Goal: Information Seeking & Learning: Find specific fact

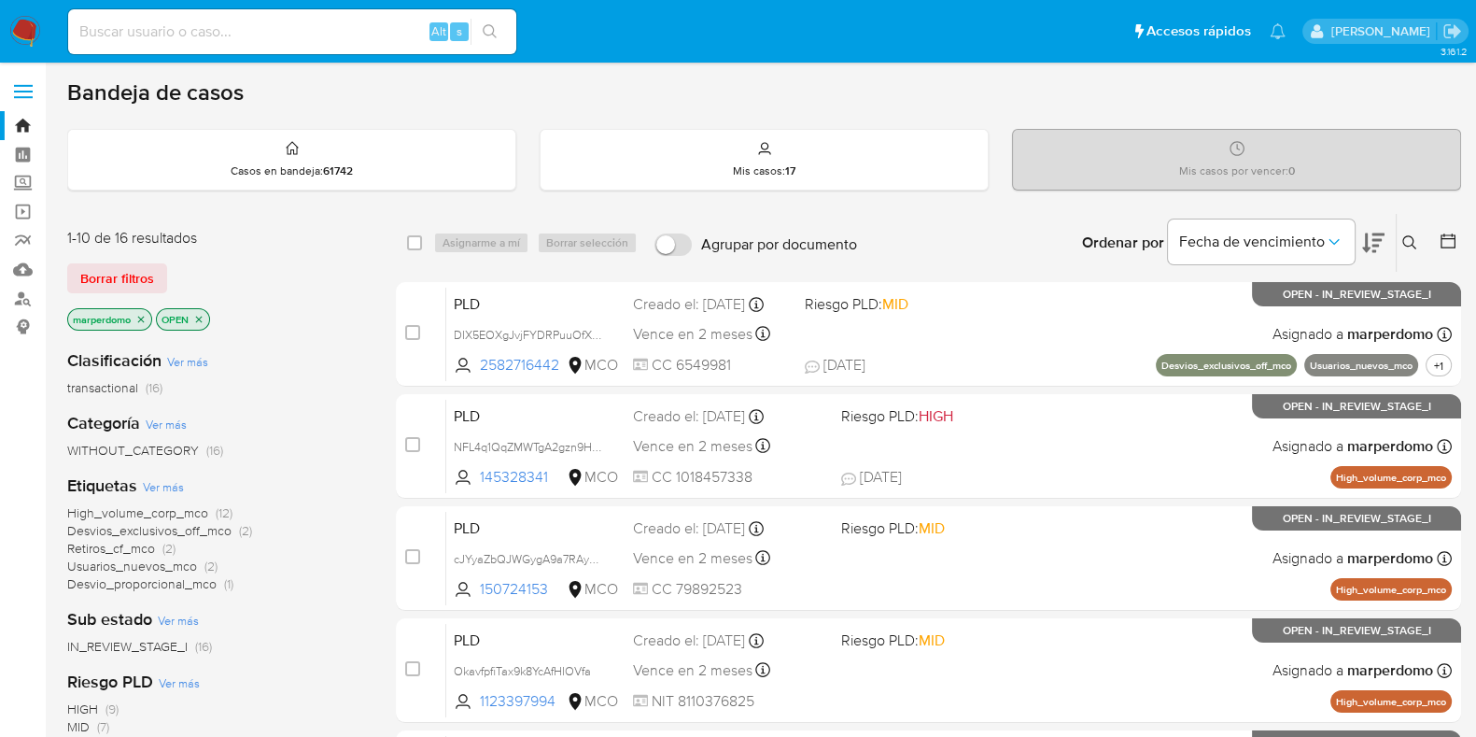
click at [140, 318] on icon "close-filter" at bounding box center [141, 319] width 7 height 7
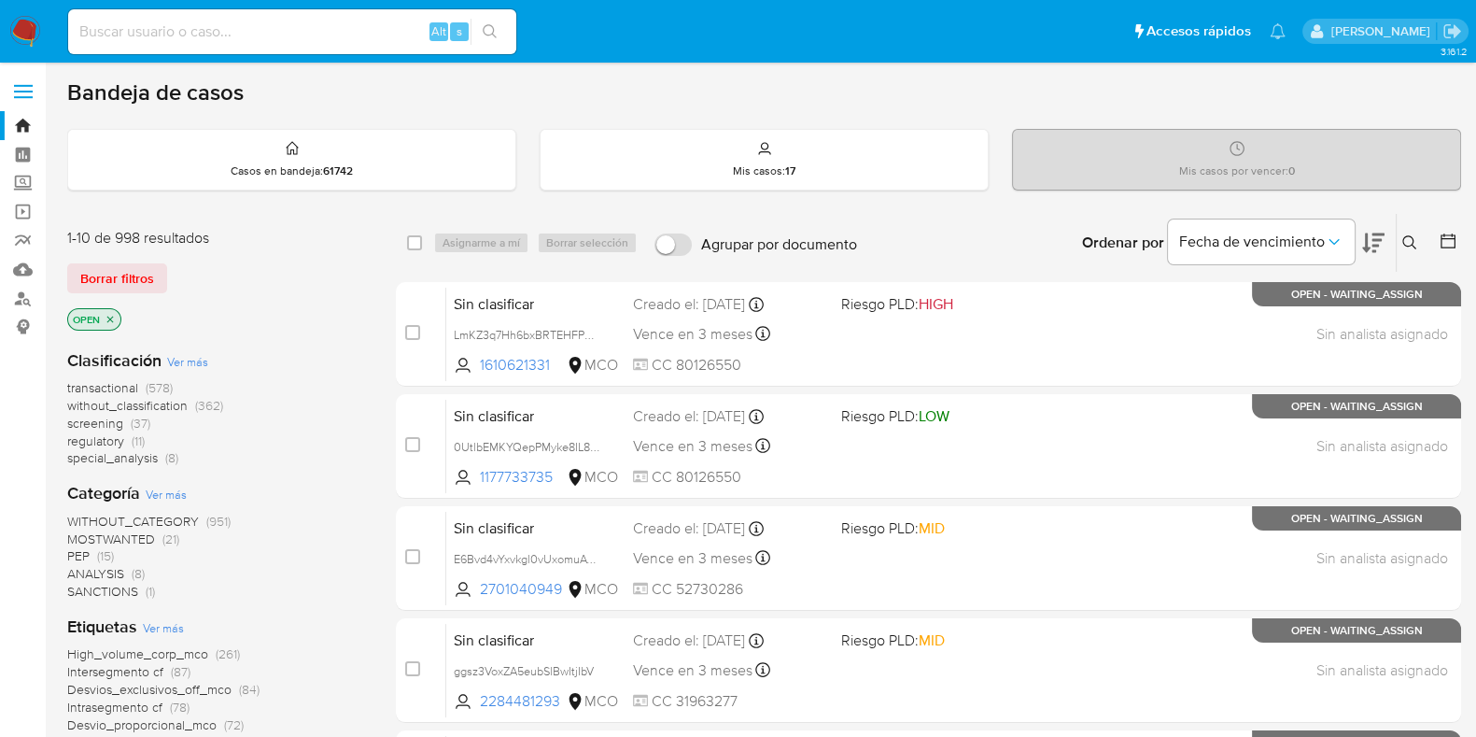
click at [1405, 240] on icon at bounding box center [1409, 242] width 15 height 15
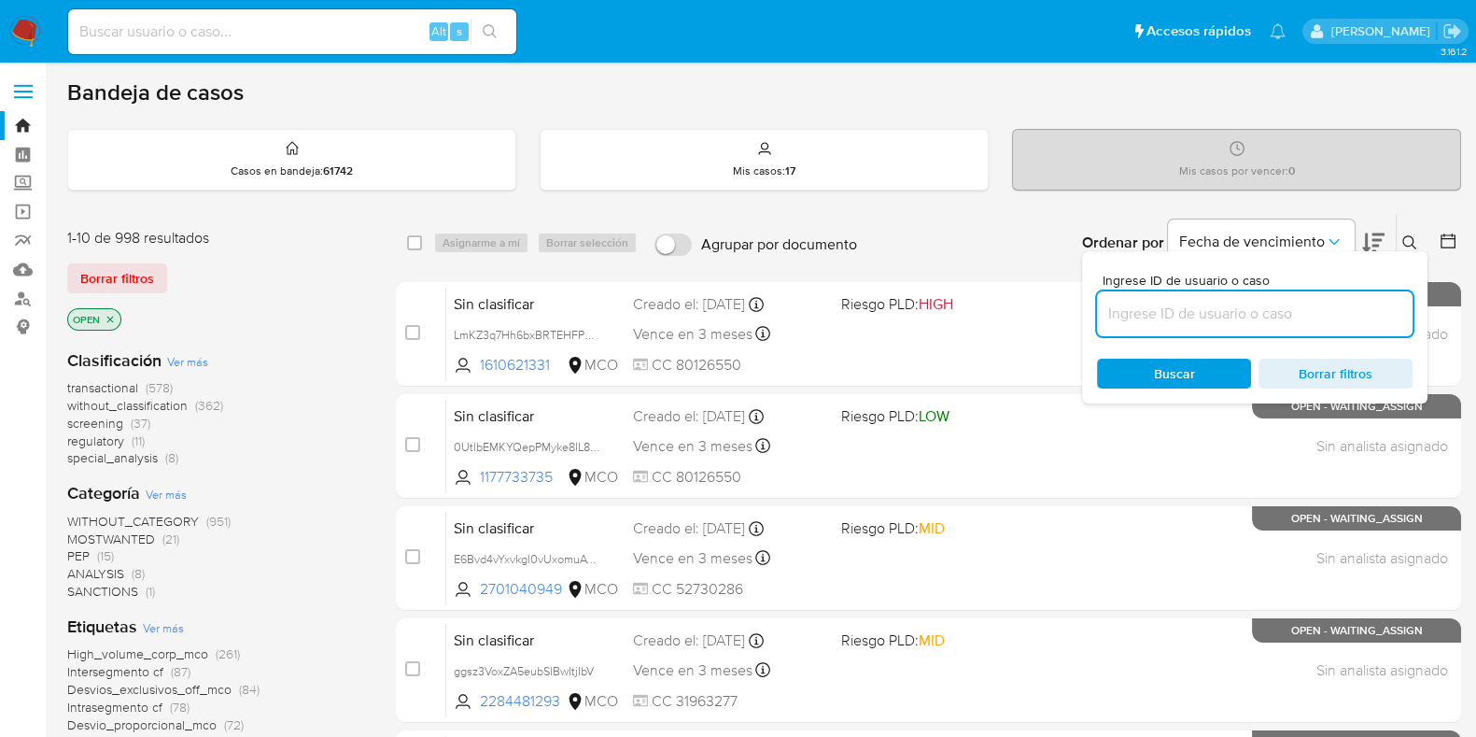
click at [1293, 308] on input at bounding box center [1255, 314] width 316 height 24
type input "nvF7Q42KUUeCKrBdGAfwALwS"
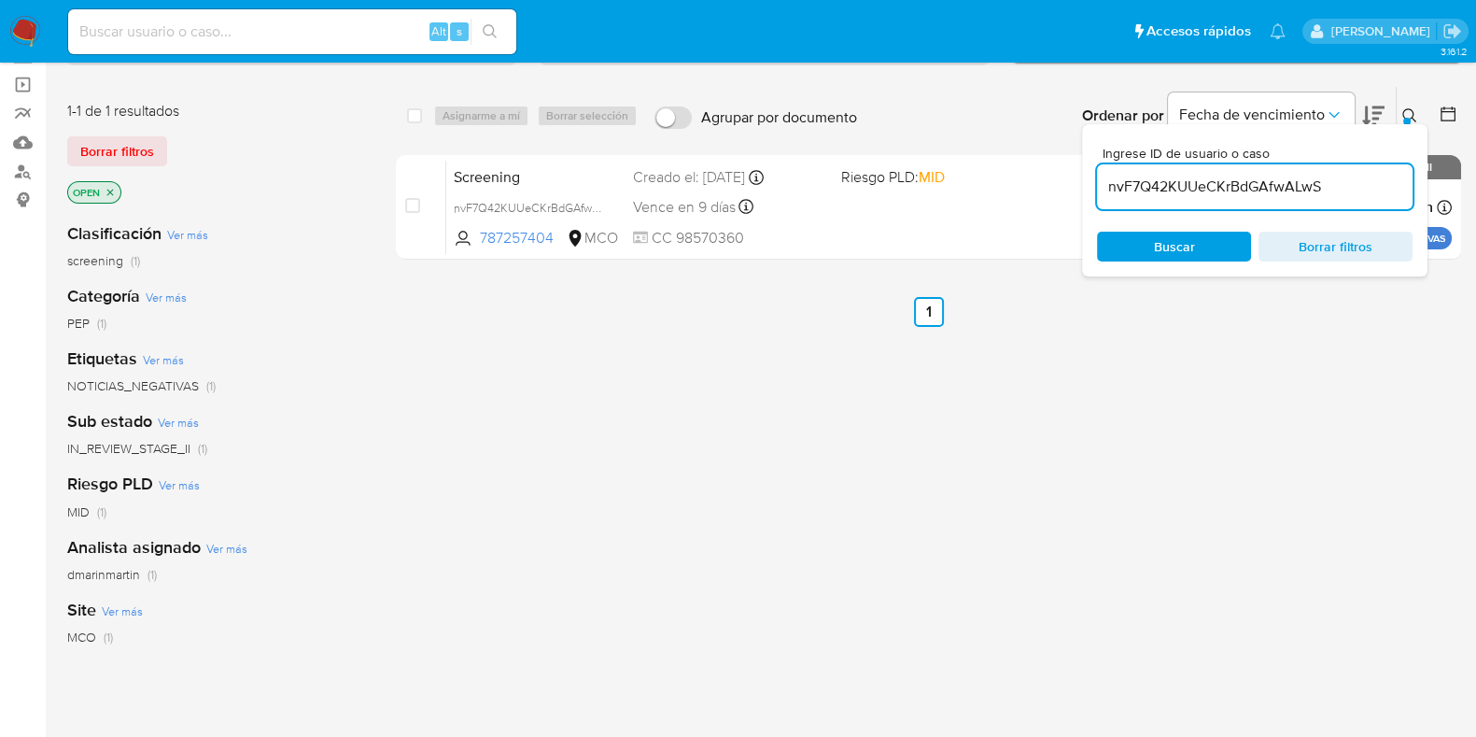
scroll to position [128, 0]
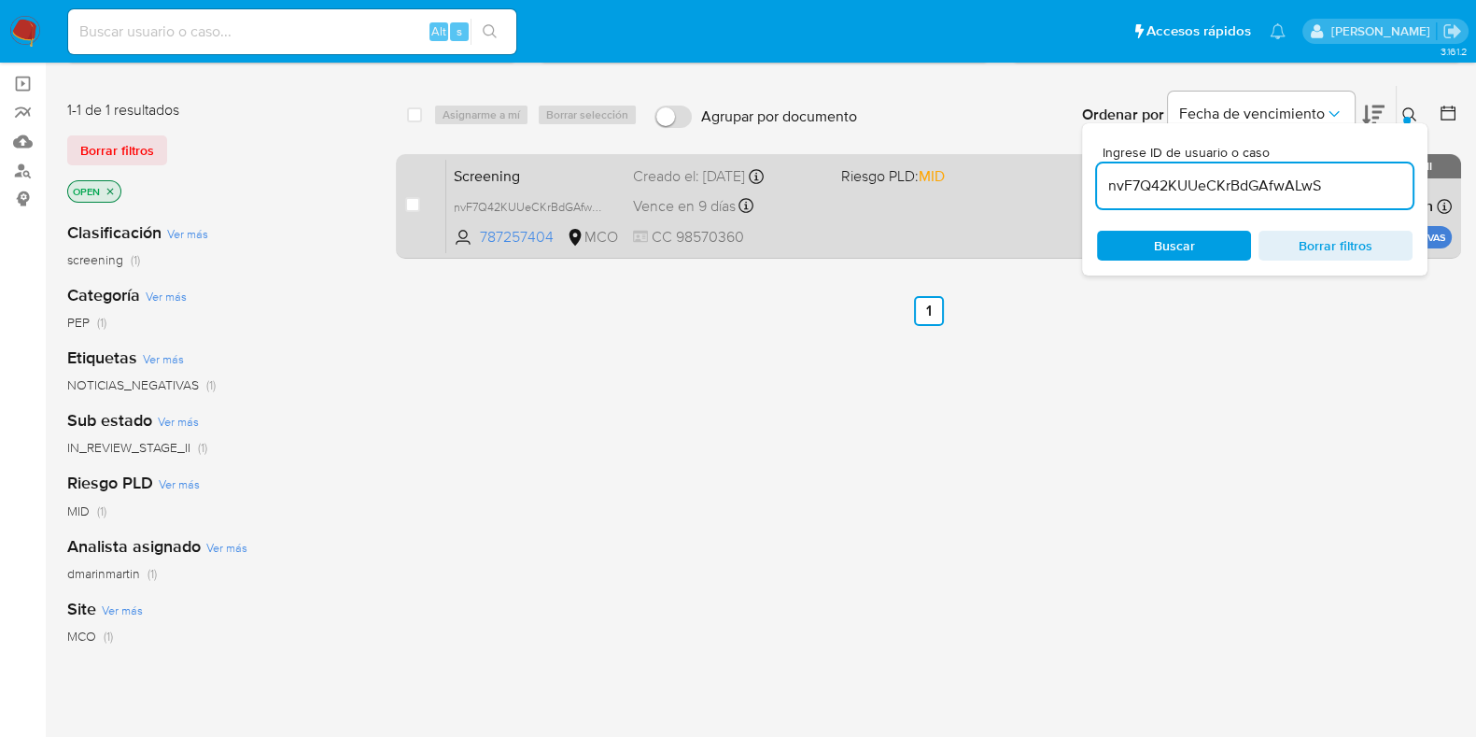
click at [473, 189] on div "Screening nvF7Q42KUUeCKrBdGAfwALwS 787257404 MCO Riesgo PLD: MID Creado el: [DA…" at bounding box center [948, 206] width 1005 height 94
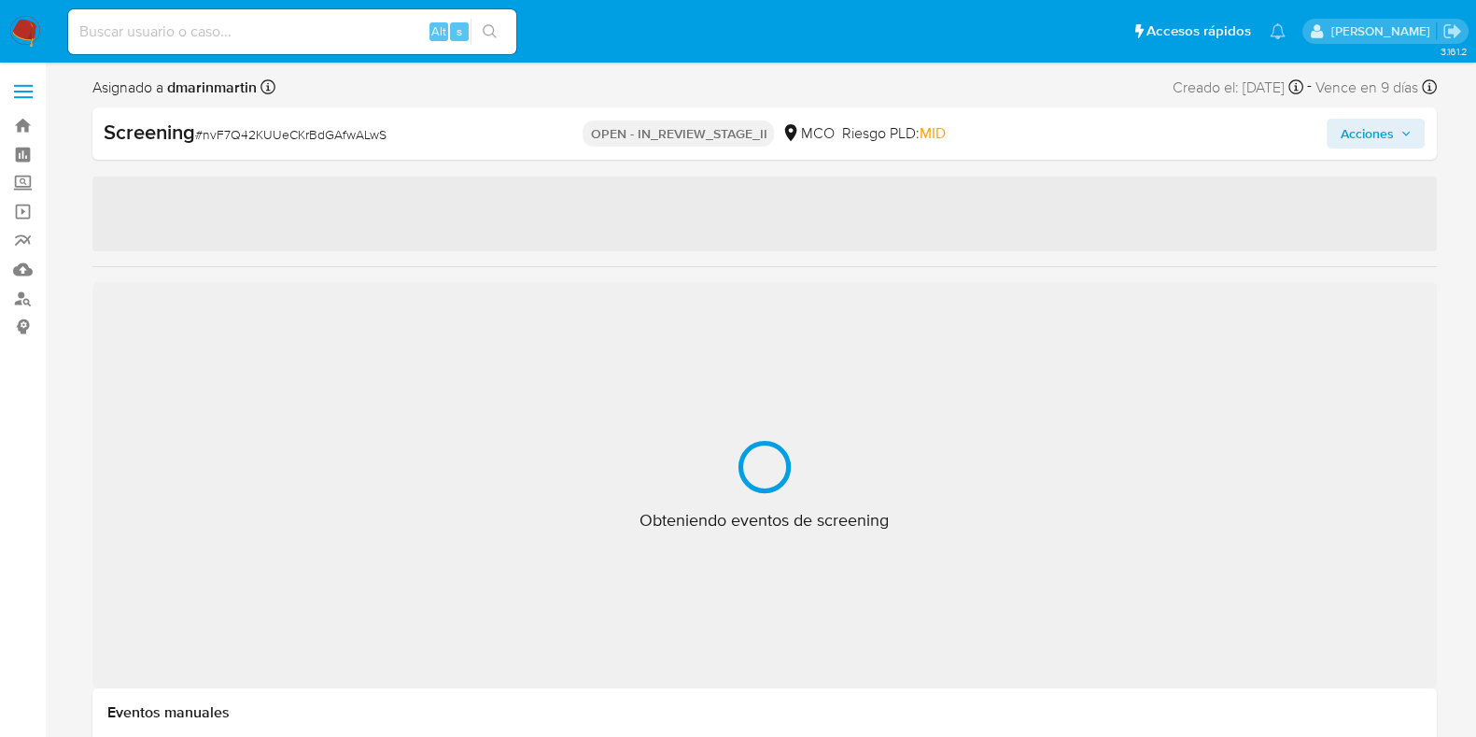
select select "10"
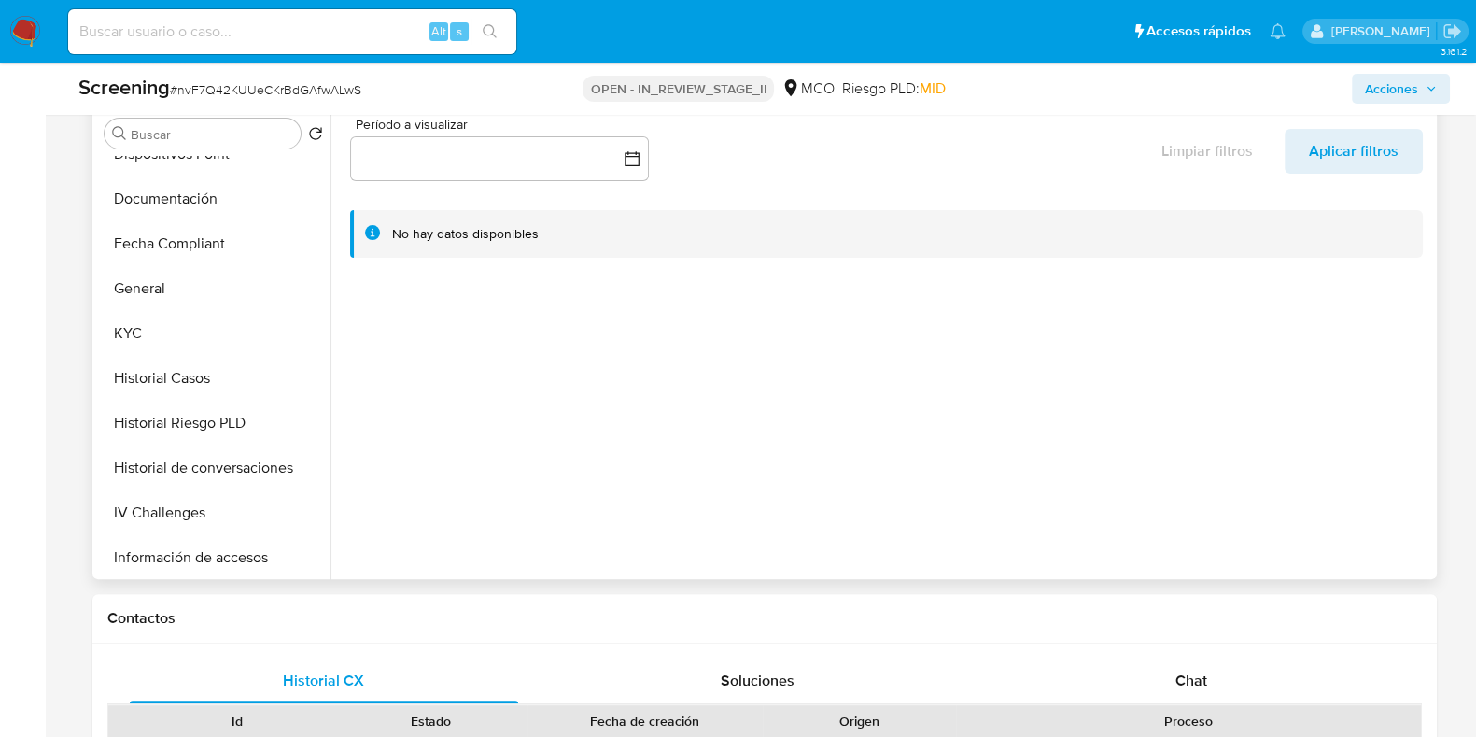
scroll to position [516, 0]
click at [125, 325] on button "KYC" at bounding box center [206, 334] width 218 height 45
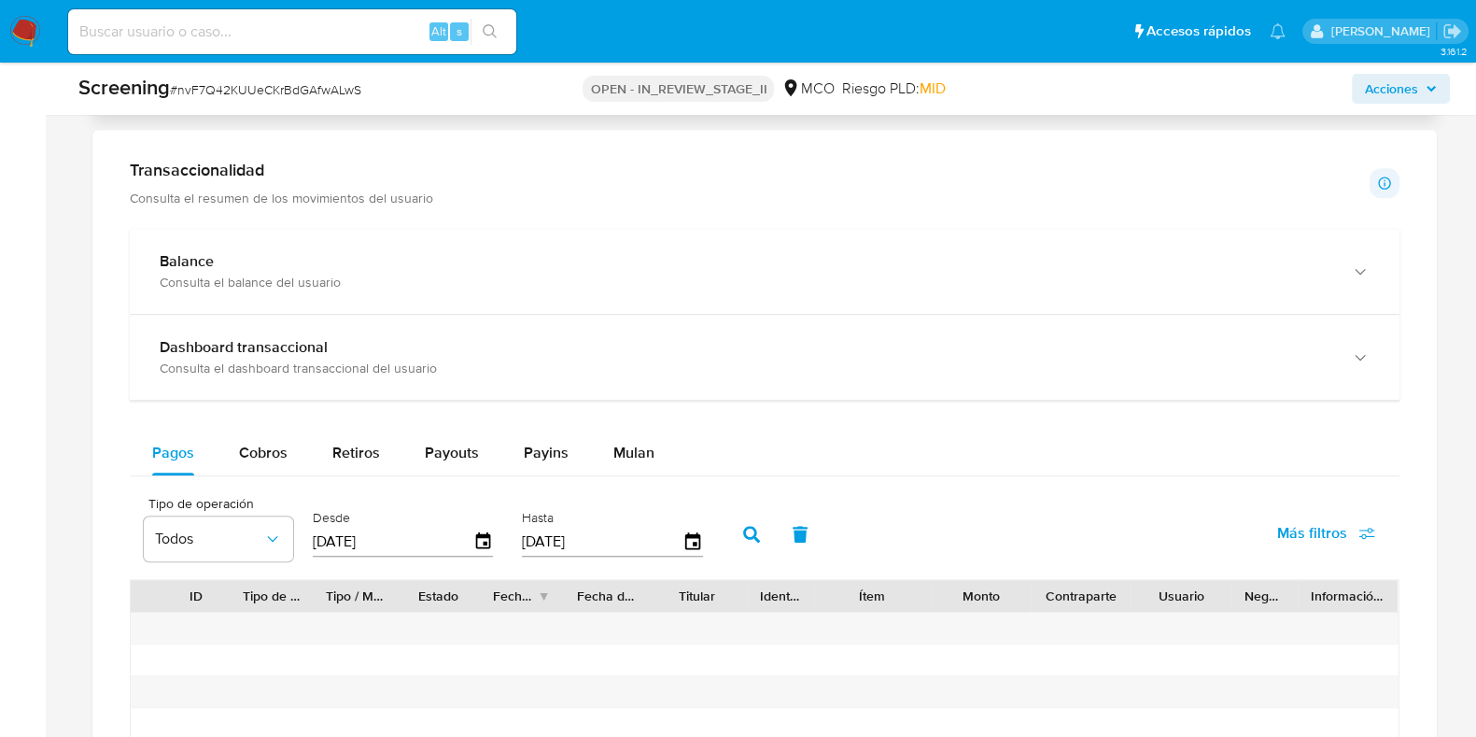
scroll to position [1434, 0]
click at [239, 455] on span "Cobros" at bounding box center [263, 451] width 49 height 21
select select "10"
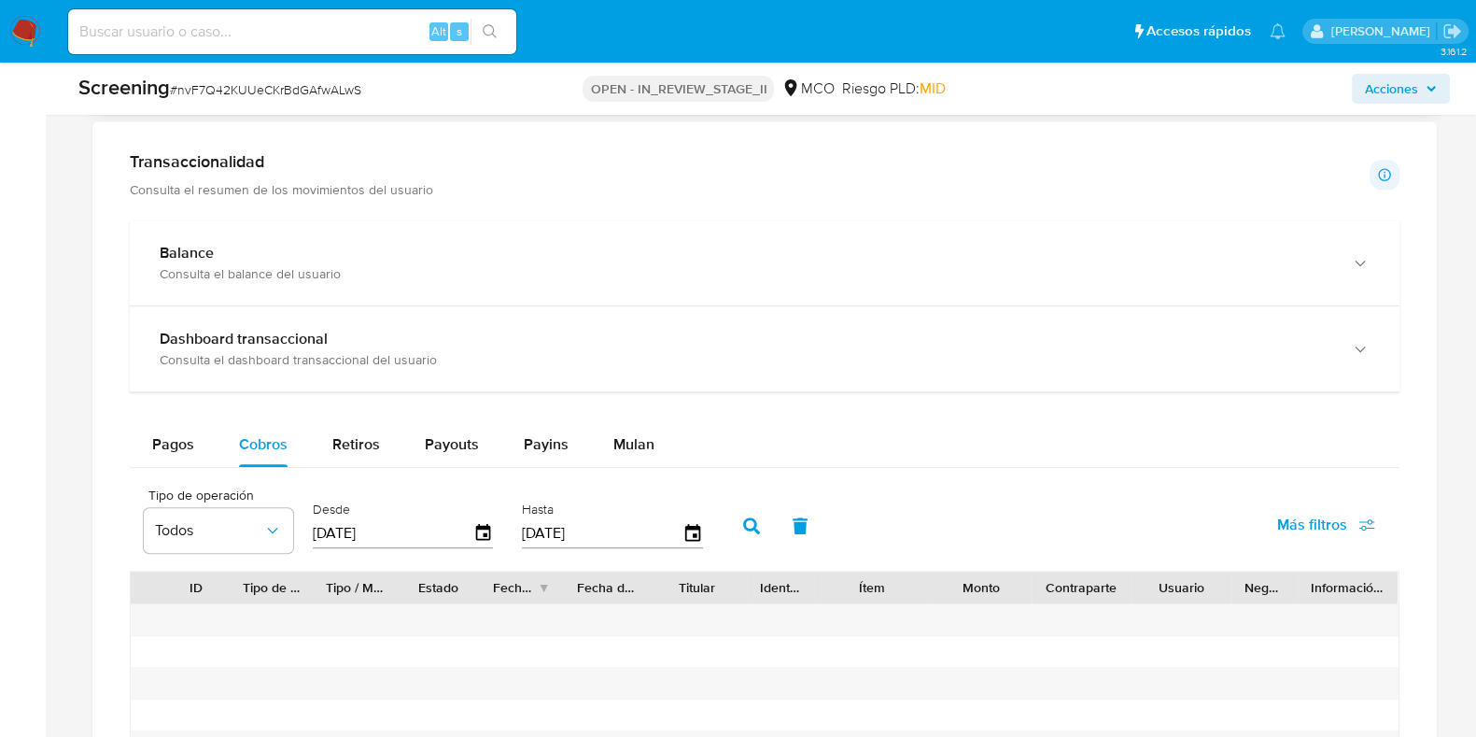
scroll to position [1572, 0]
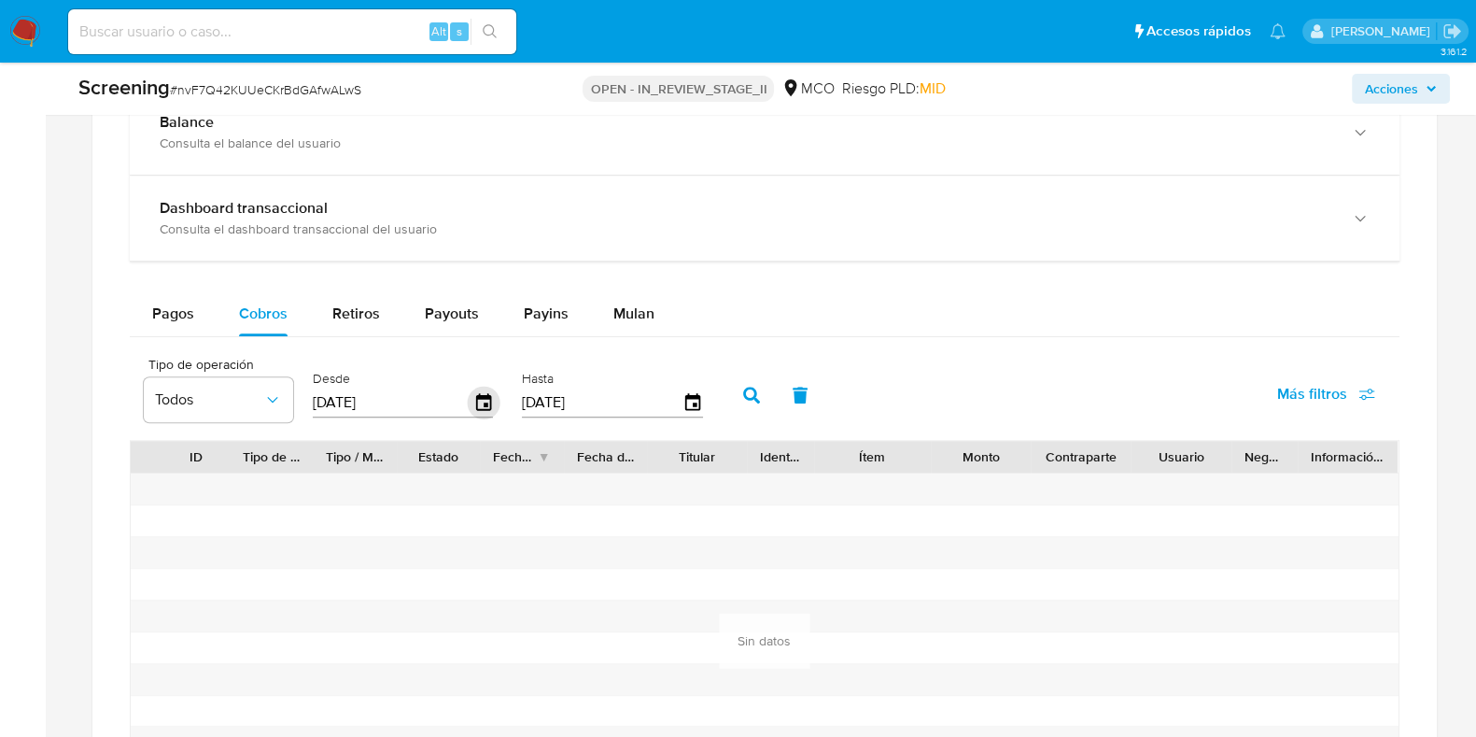
click at [477, 399] on icon "button" at bounding box center [483, 402] width 33 height 33
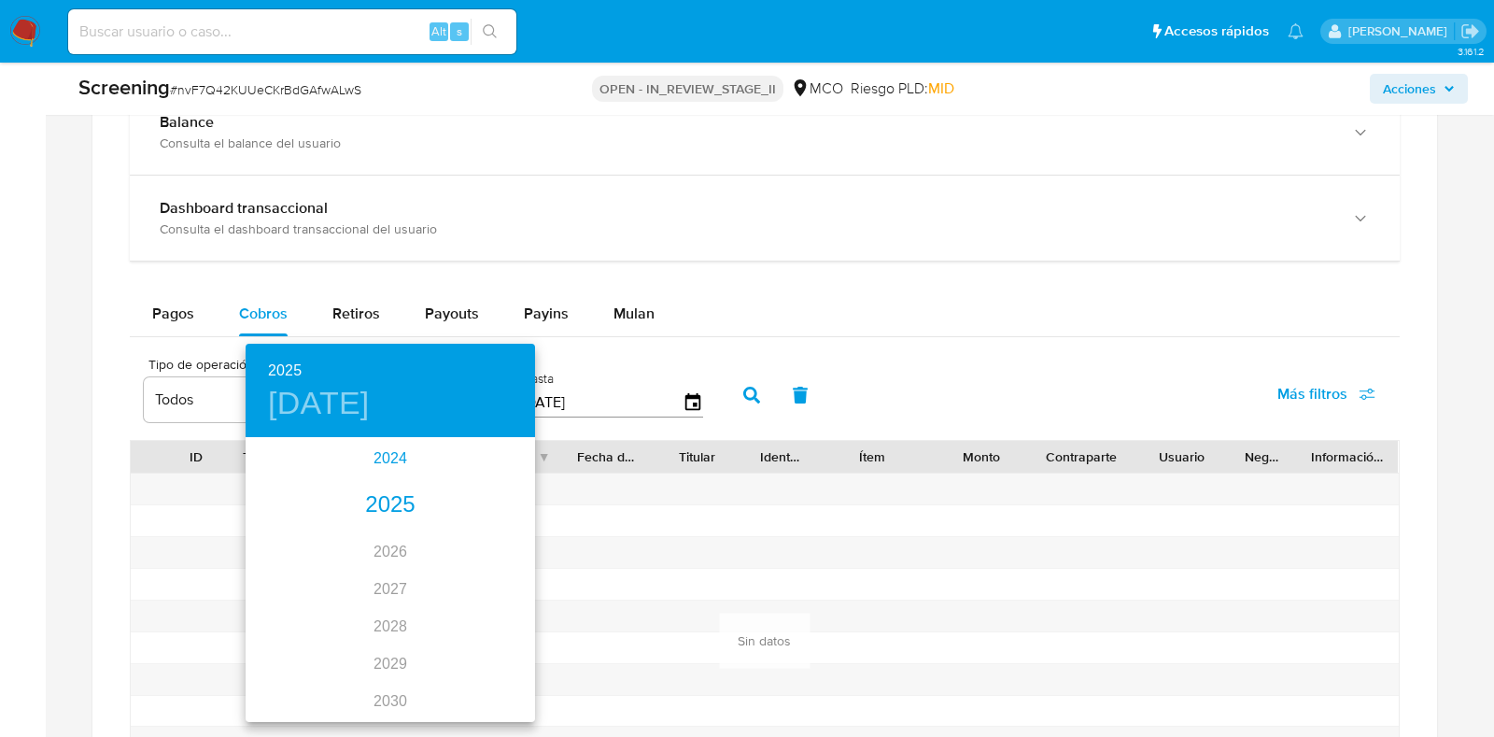
click at [389, 456] on div "2024" at bounding box center [390, 458] width 289 height 37
click at [481, 622] on div "sep." at bounding box center [487, 615] width 96 height 70
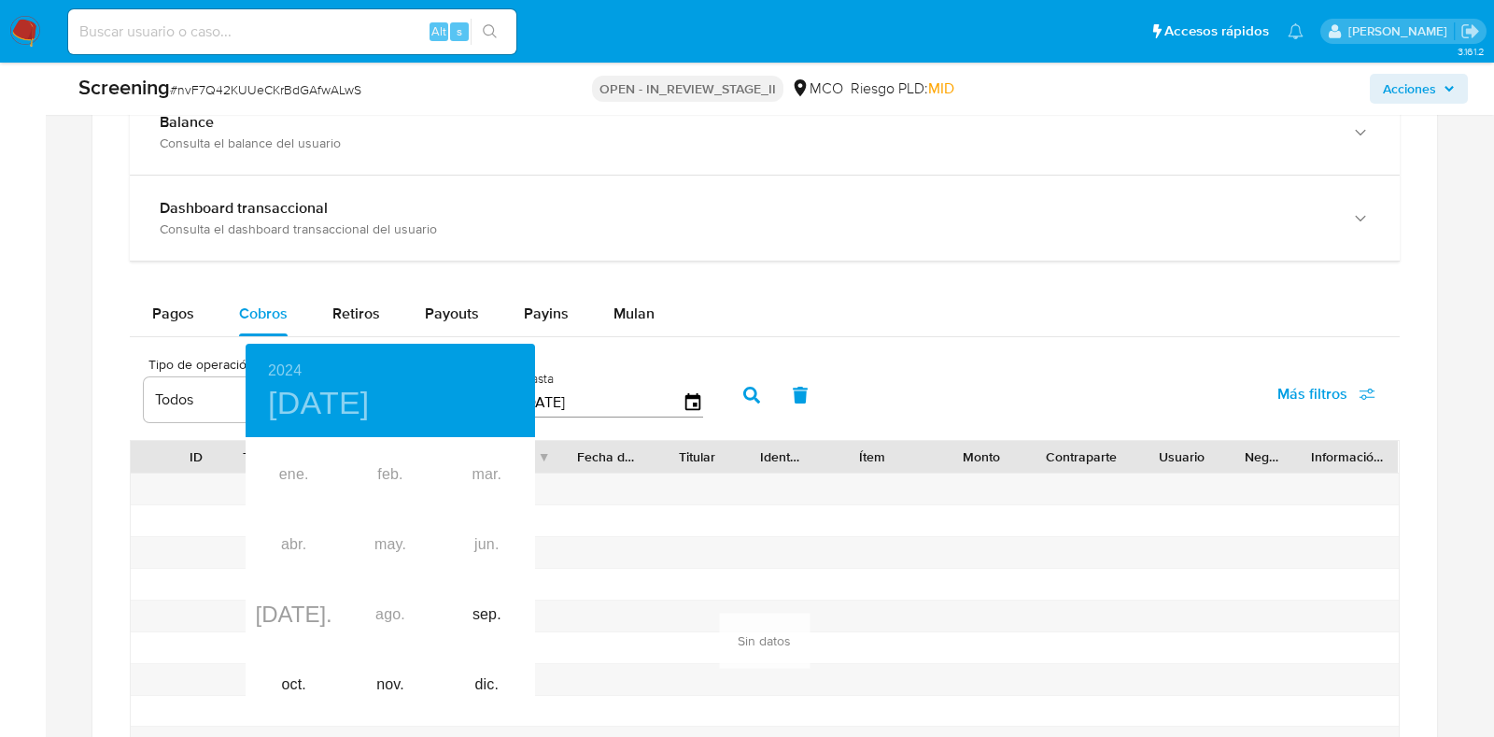
type input "30/09/2024"
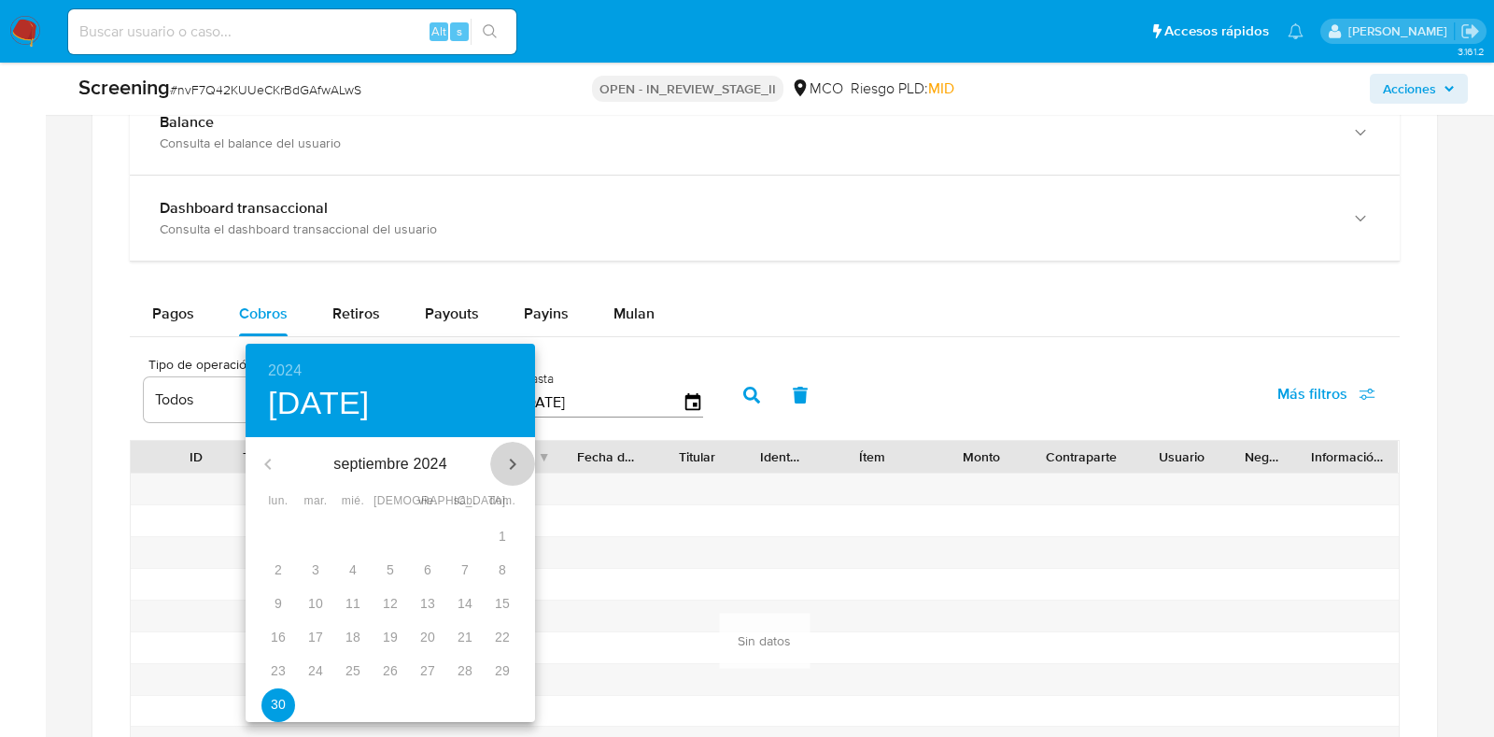
click at [518, 461] on icon "button" at bounding box center [512, 464] width 22 height 22
click at [262, 467] on icon "button" at bounding box center [268, 464] width 22 height 22
click at [504, 456] on icon "button" at bounding box center [512, 464] width 22 height 22
click at [272, 463] on icon "button" at bounding box center [268, 464] width 22 height 22
click at [282, 703] on p "30" at bounding box center [278, 704] width 15 height 19
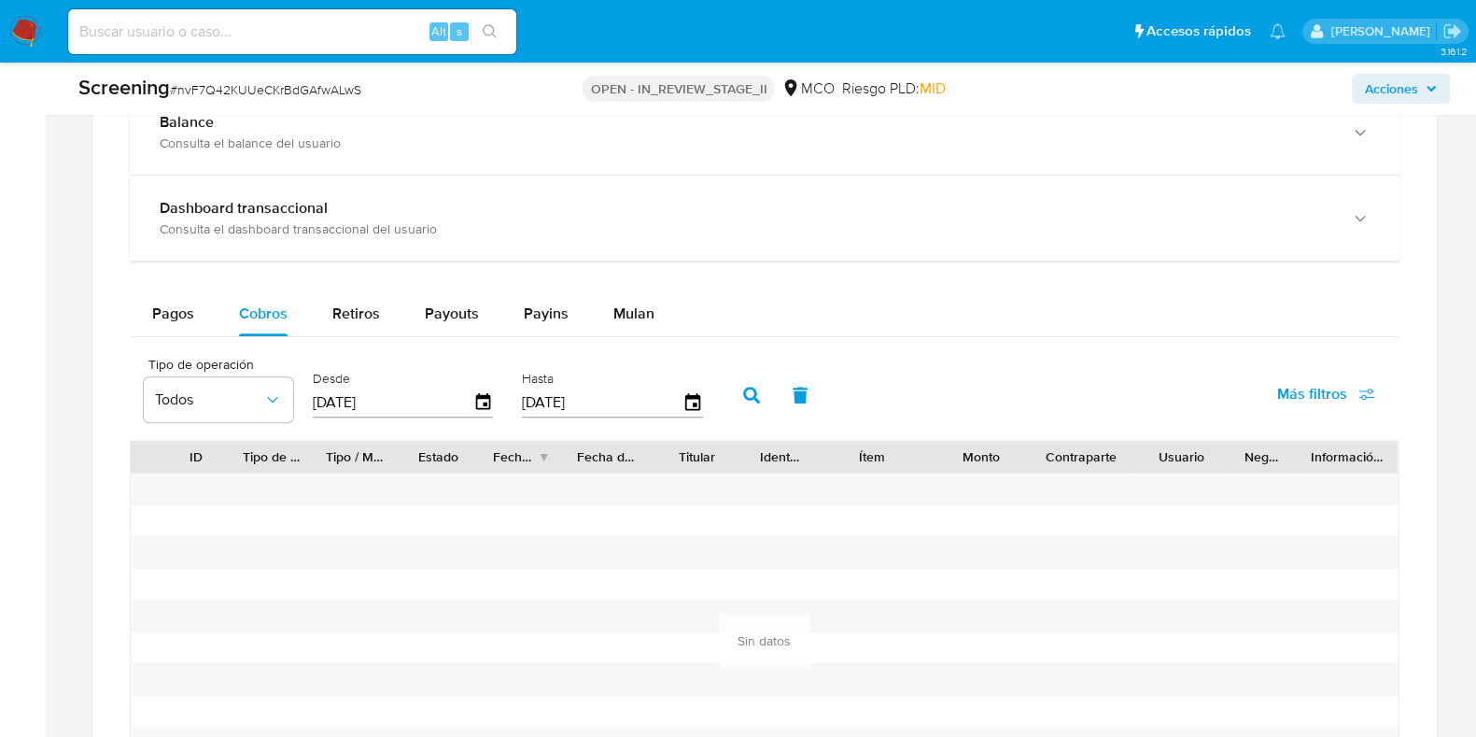
click at [748, 386] on icon "button" at bounding box center [751, 394] width 17 height 17
click at [174, 313] on span "Pagos" at bounding box center [173, 312] width 42 height 21
click at [476, 398] on icon "button" at bounding box center [483, 402] width 33 height 33
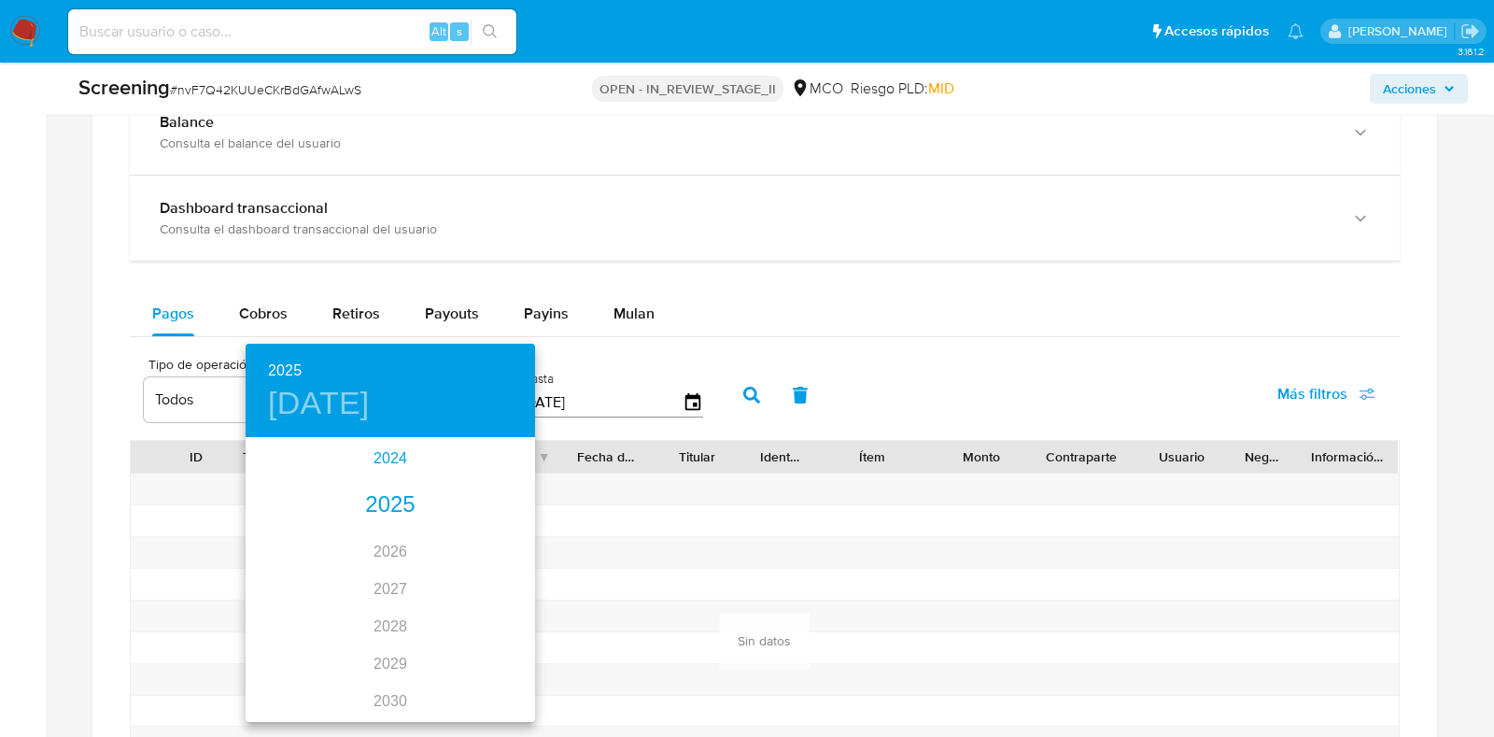
click at [386, 455] on div "2024" at bounding box center [390, 458] width 289 height 37
click at [499, 627] on div "sep." at bounding box center [487, 615] width 96 height 70
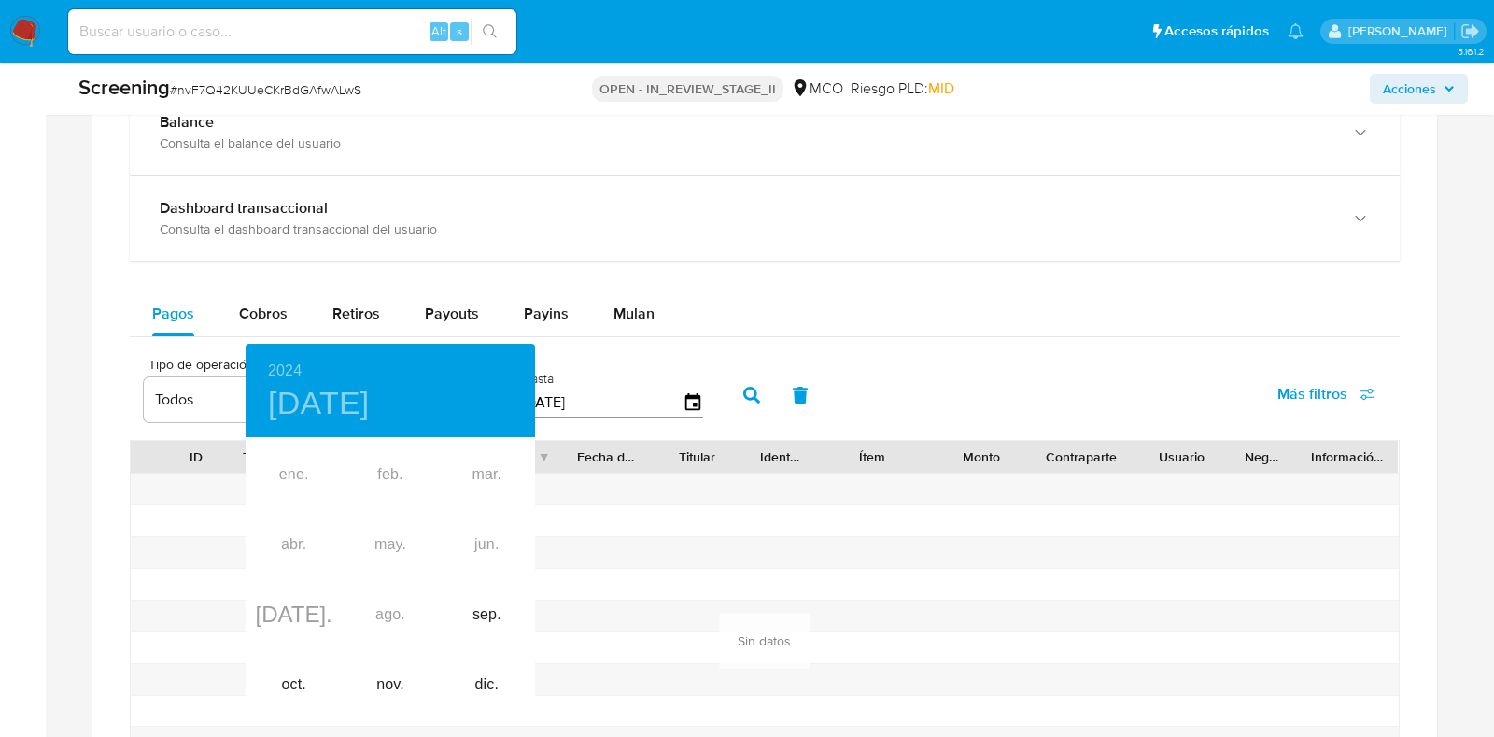
type input "30/09/2024"
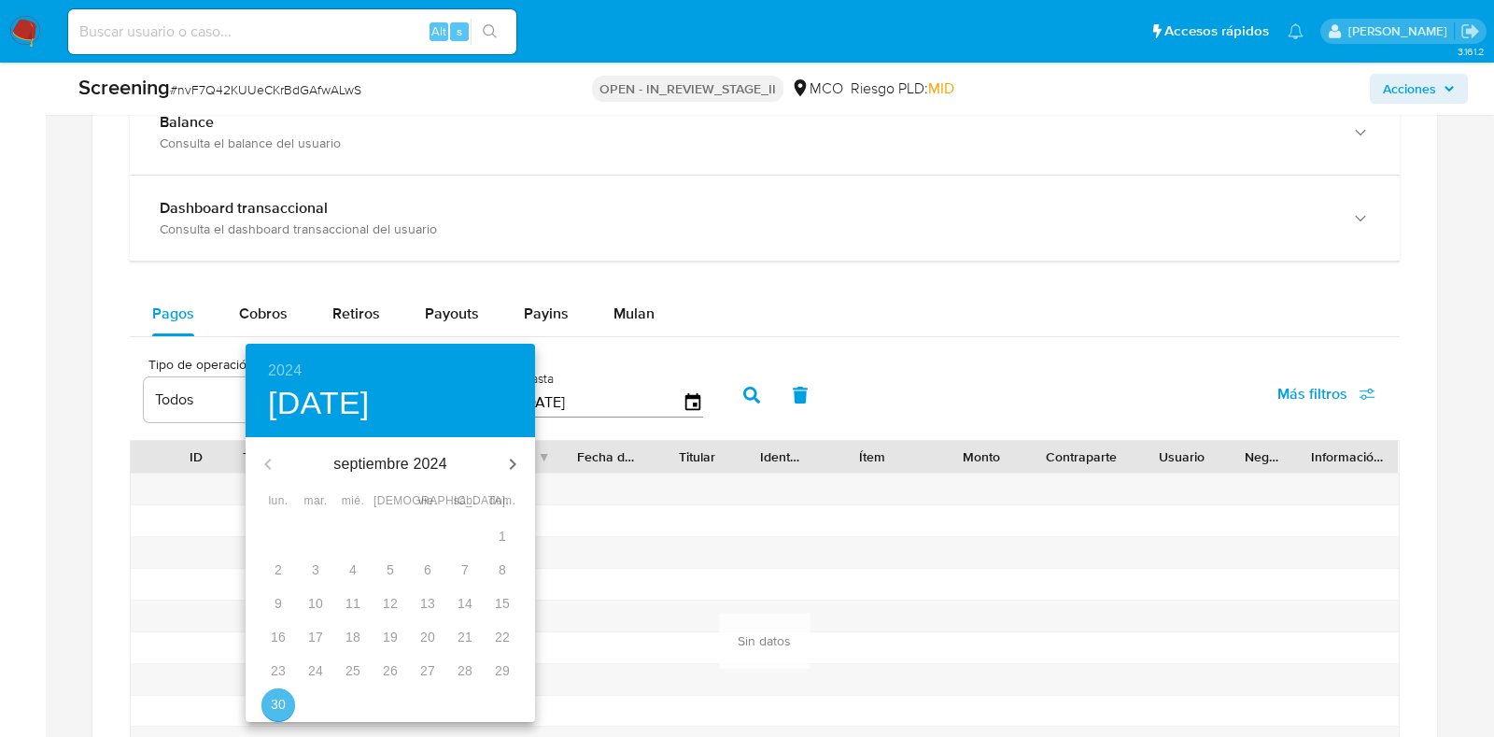
click at [268, 703] on span "30" at bounding box center [278, 704] width 34 height 19
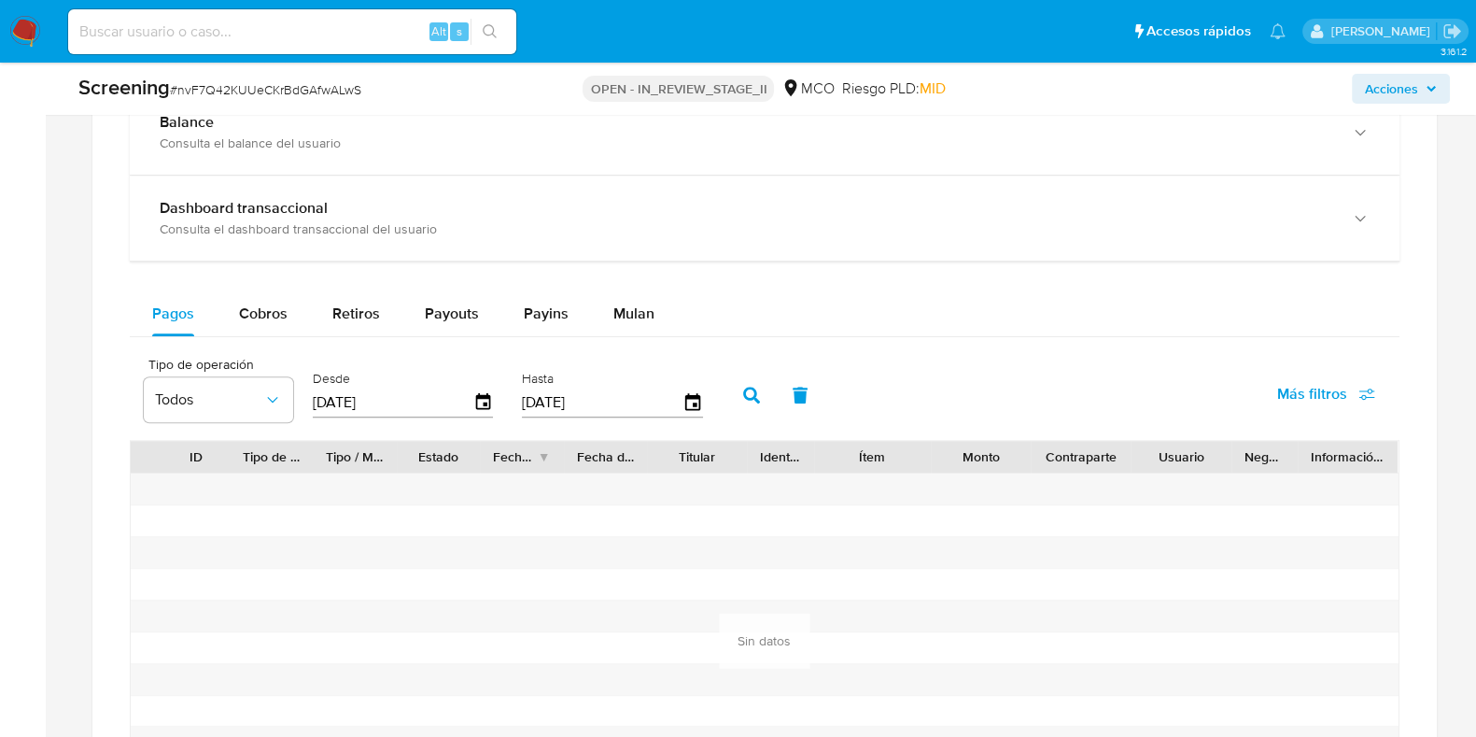
click at [745, 405] on button "button" at bounding box center [751, 394] width 49 height 45
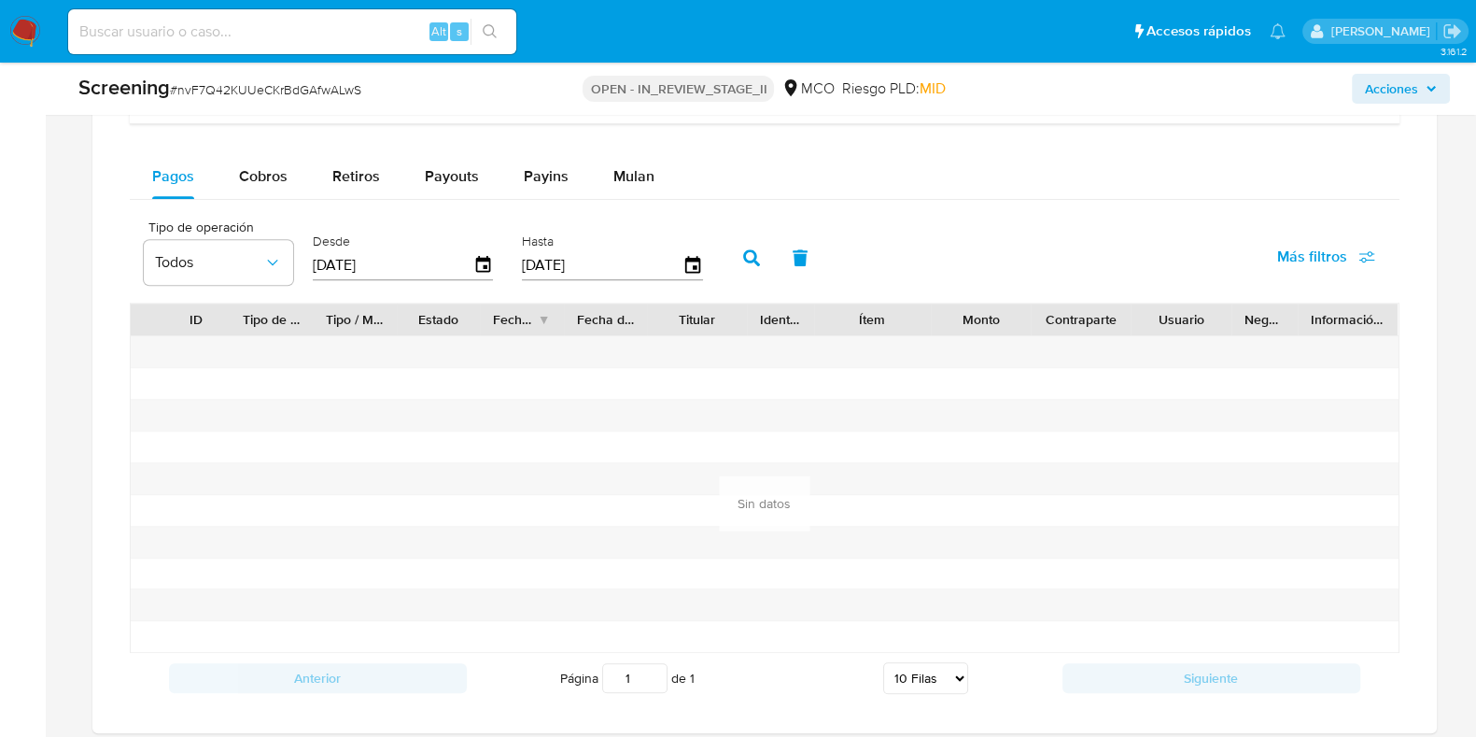
scroll to position [1710, 0]
click at [247, 175] on span "Cobros" at bounding box center [263, 174] width 49 height 21
click at [340, 168] on span "Retiros" at bounding box center [356, 174] width 48 height 21
select select "10"
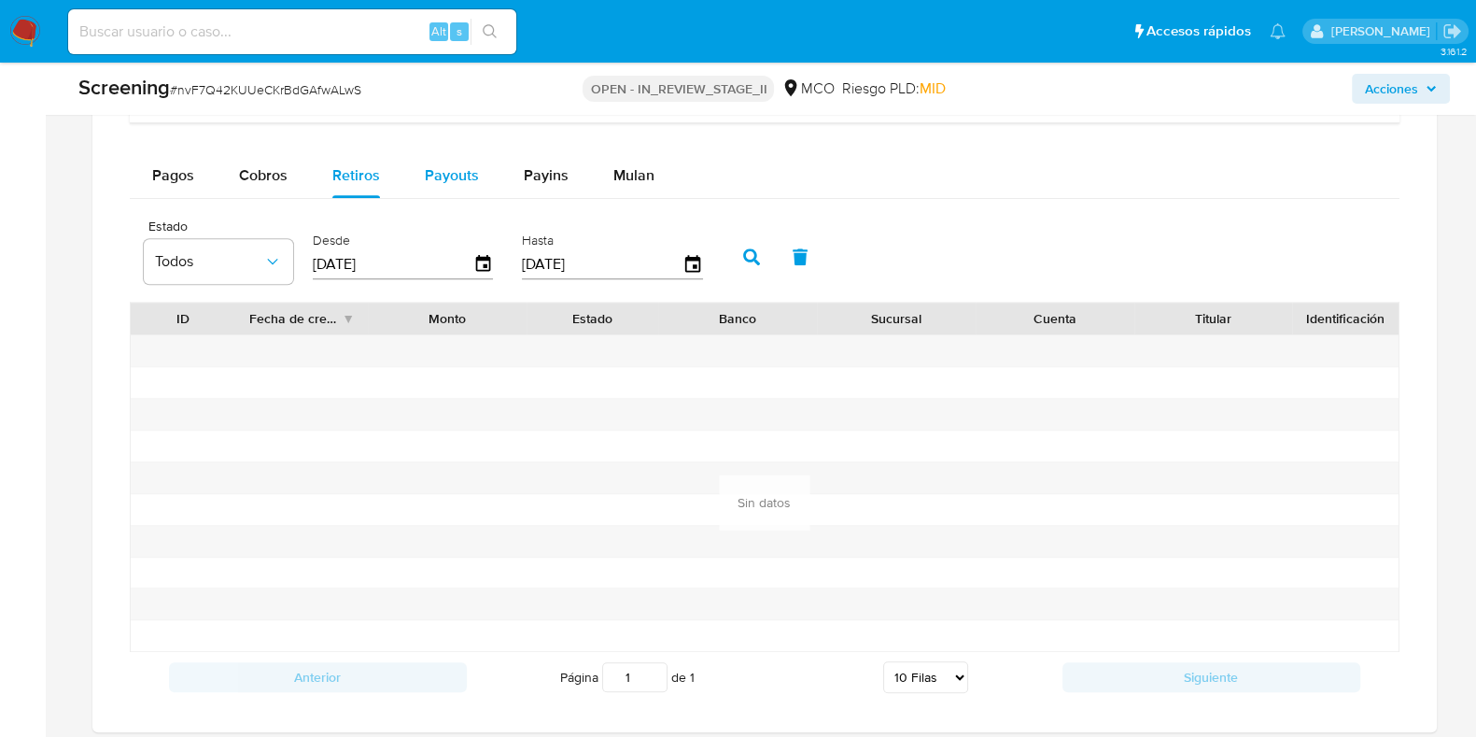
click at [448, 172] on span "Payouts" at bounding box center [452, 174] width 54 height 21
select select "10"
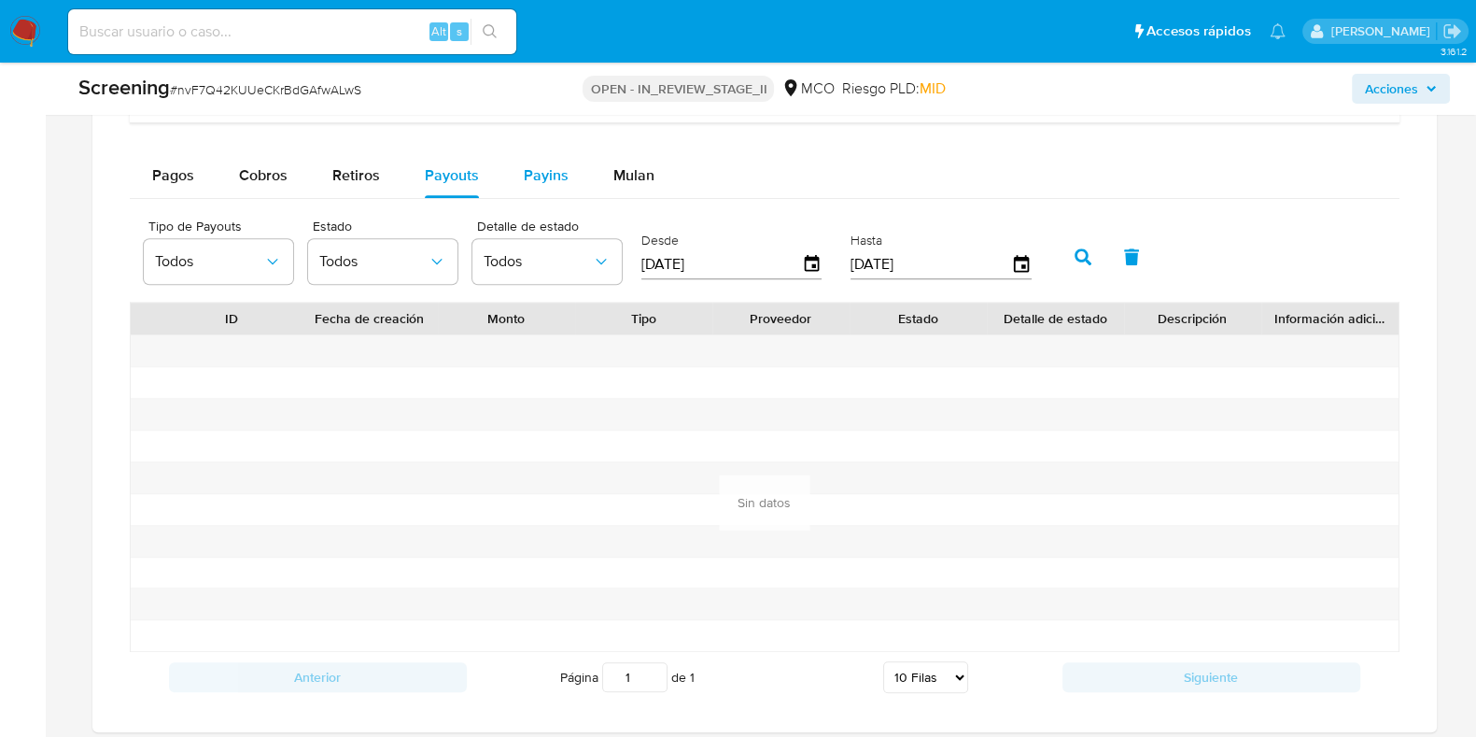
click at [528, 164] on span "Payins" at bounding box center [546, 174] width 45 height 21
select select "10"
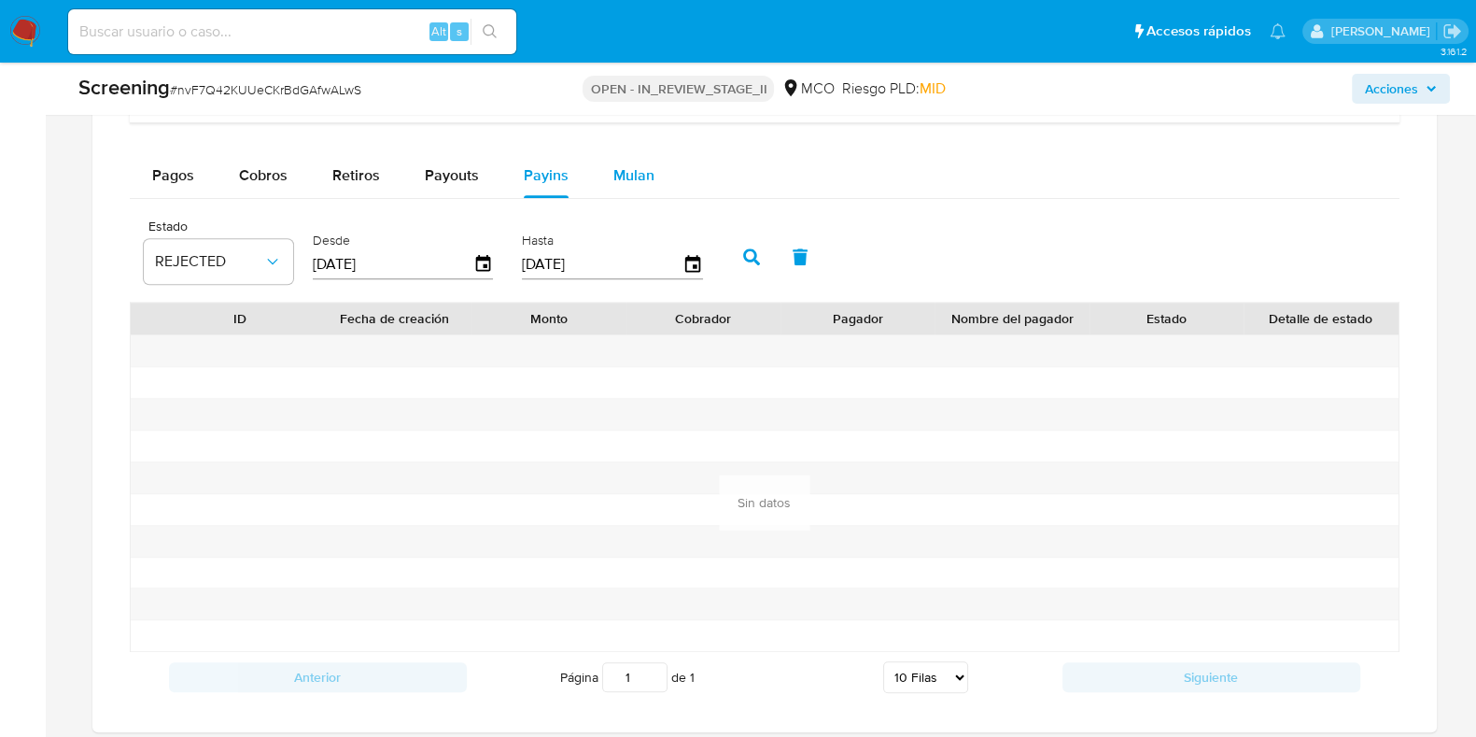
click at [624, 169] on span "Mulan" at bounding box center [633, 174] width 41 height 21
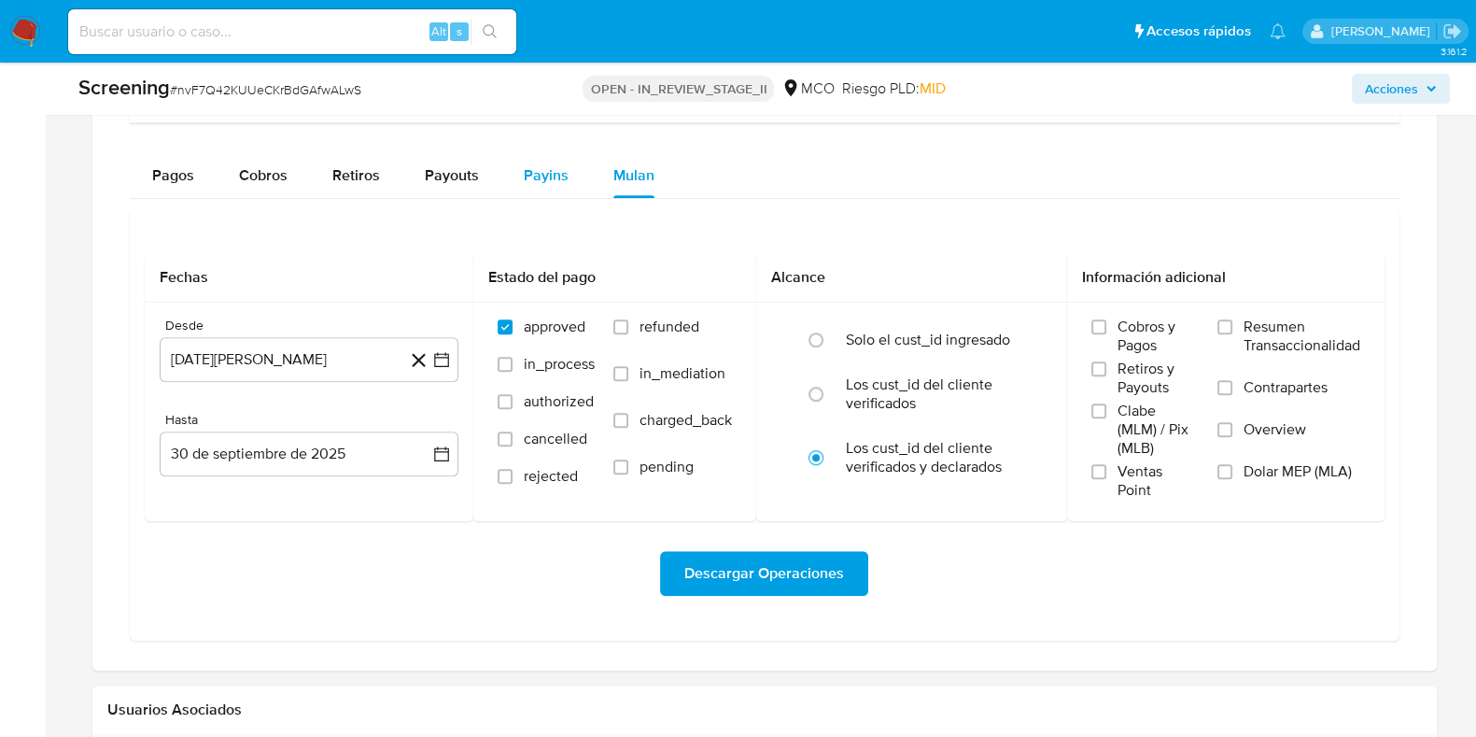
click at [517, 171] on button "Payins" at bounding box center [546, 175] width 90 height 45
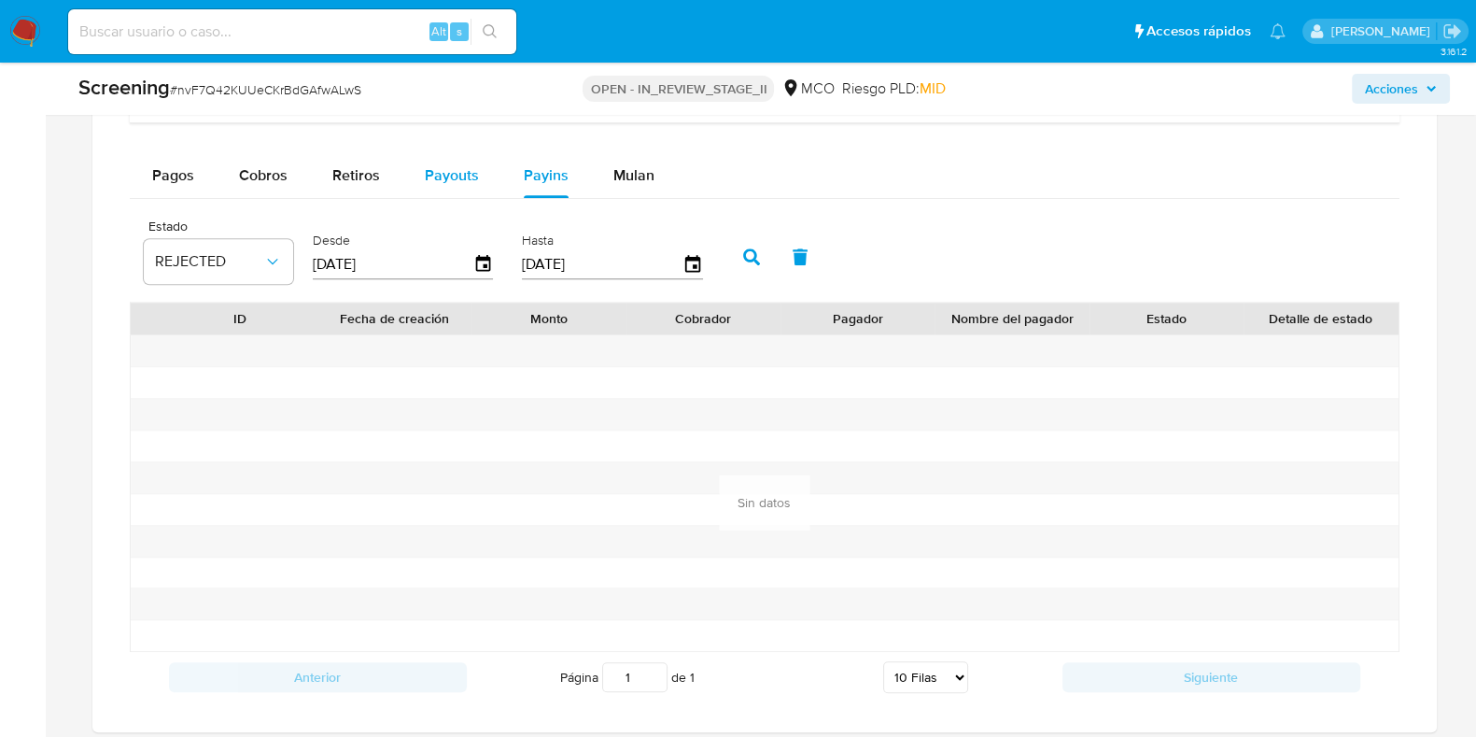
click at [442, 165] on span "Payouts" at bounding box center [452, 174] width 54 height 21
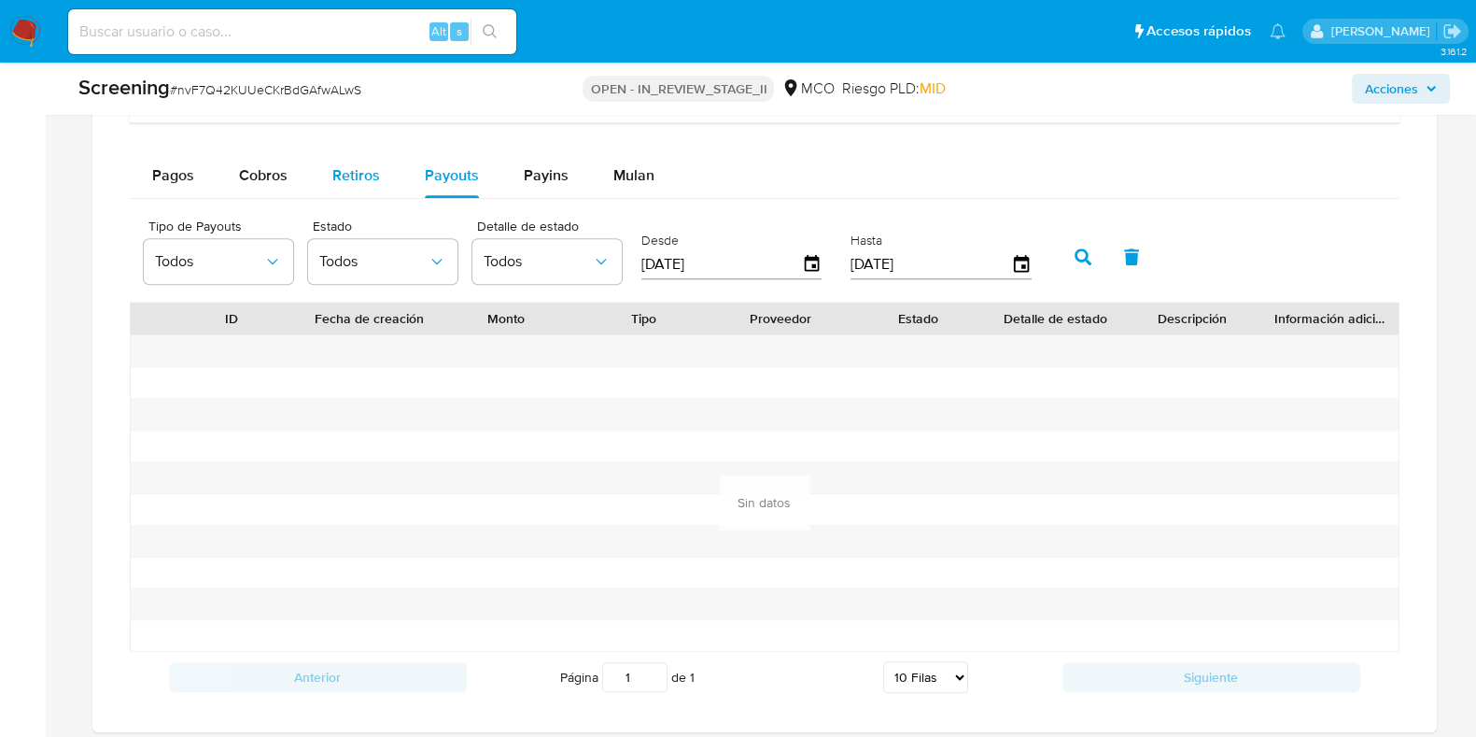
click at [355, 166] on span "Retiros" at bounding box center [356, 174] width 48 height 21
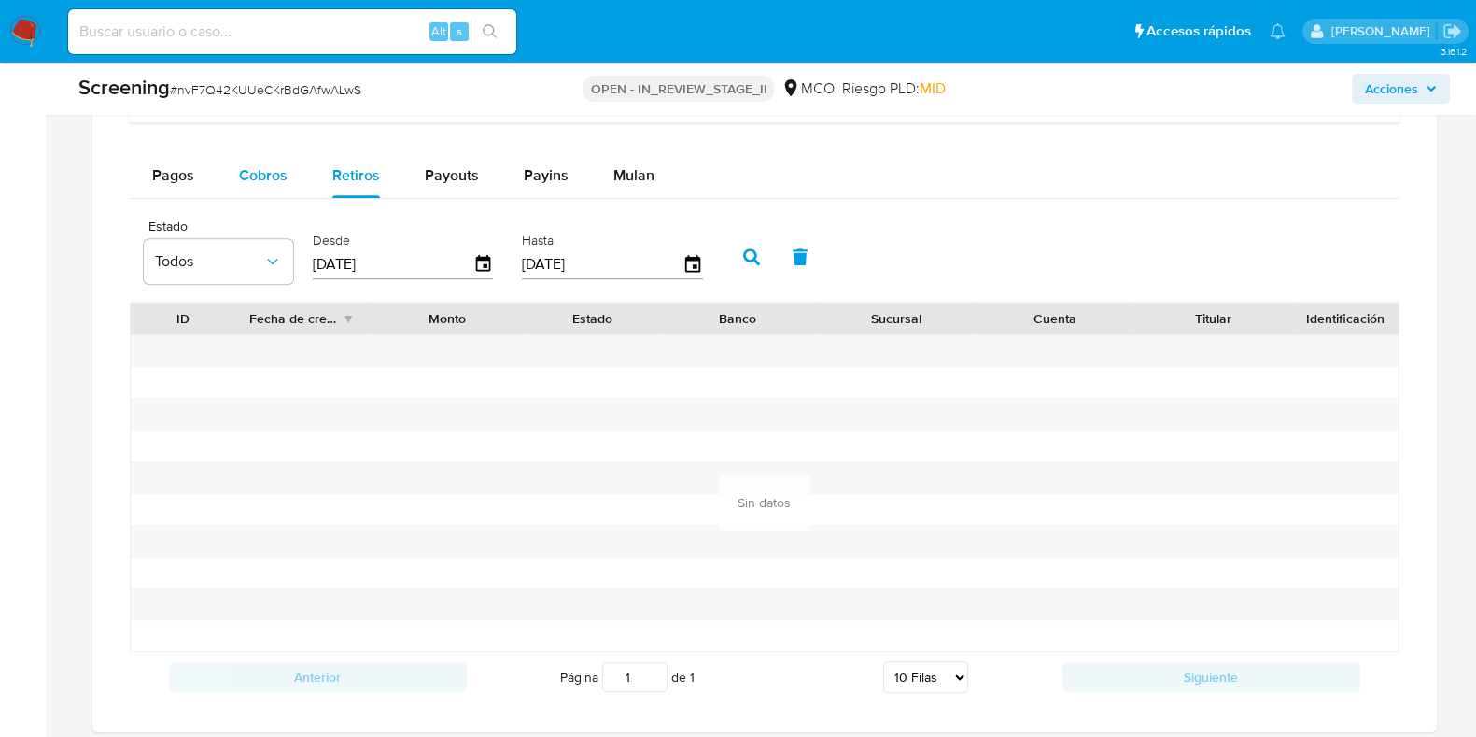
click at [226, 170] on button "Cobros" at bounding box center [263, 175] width 93 height 45
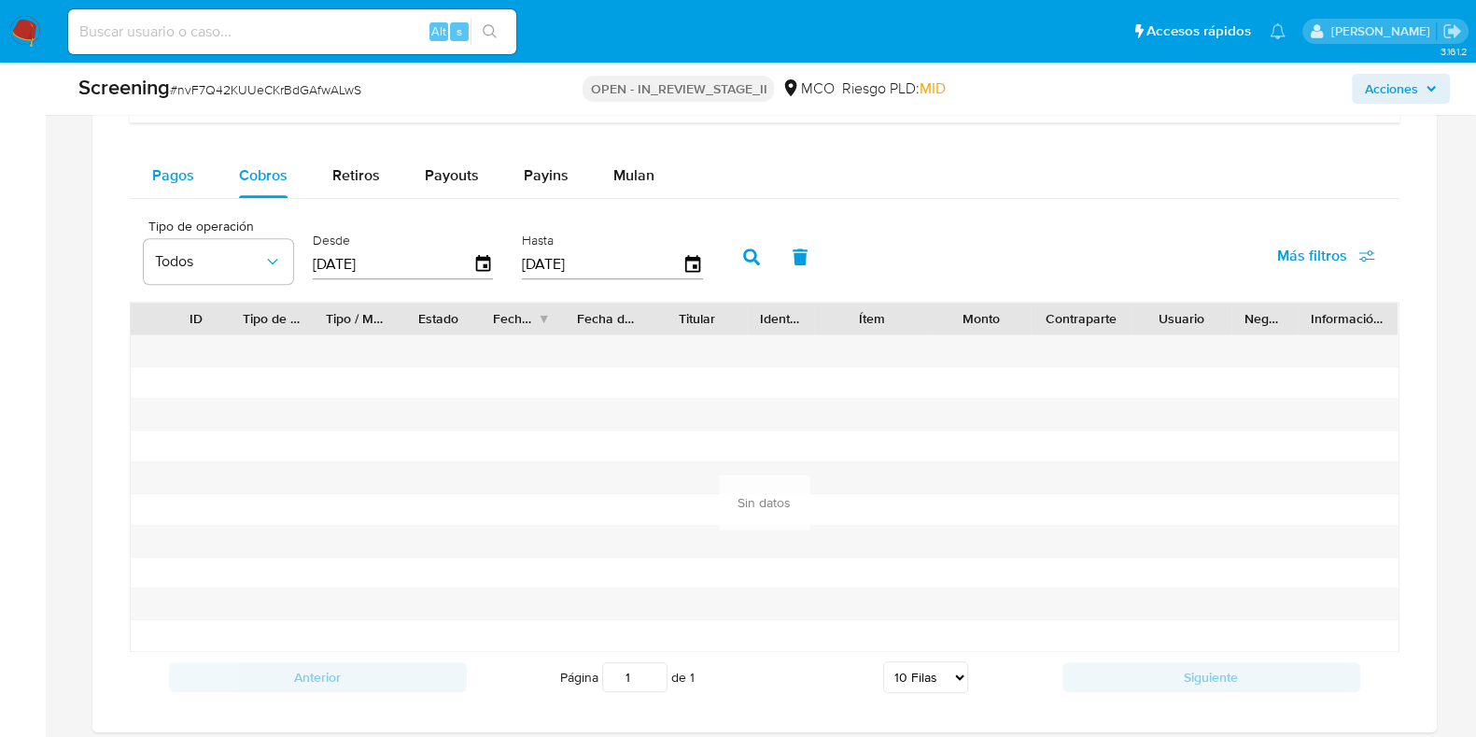
click at [177, 170] on span "Pagos" at bounding box center [173, 174] width 42 height 21
click at [485, 259] on icon "button" at bounding box center [482, 263] width 15 height 17
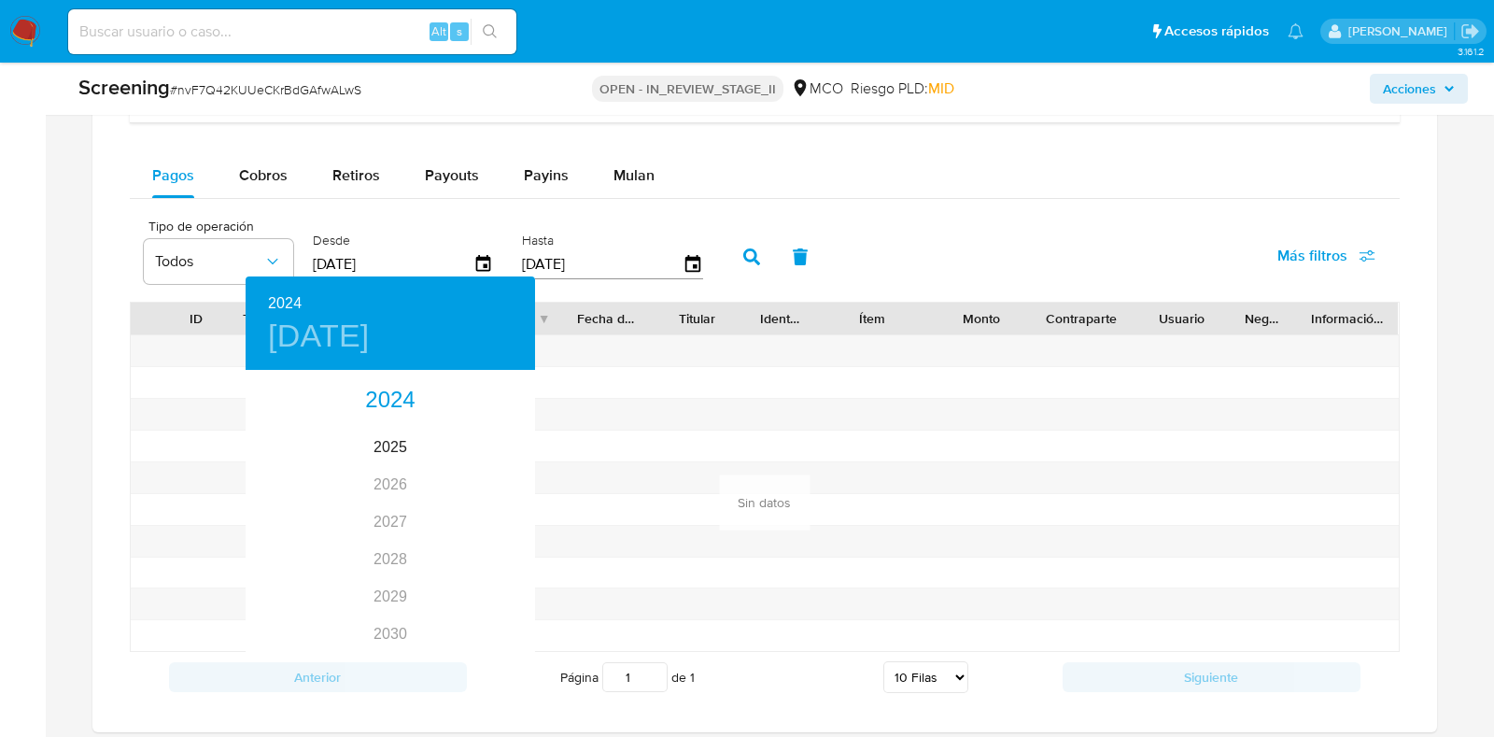
drag, startPoint x: 534, startPoint y: 430, endPoint x: 527, endPoint y: 391, distance: 39.7
click at [527, 391] on div "2024 lun., sep. 30 2024 2025 2026 2027 2028 2029 2030 2031 2032 2033 2034 2035" at bounding box center [747, 368] width 1494 height 737
click at [588, 434] on div at bounding box center [747, 368] width 1494 height 737
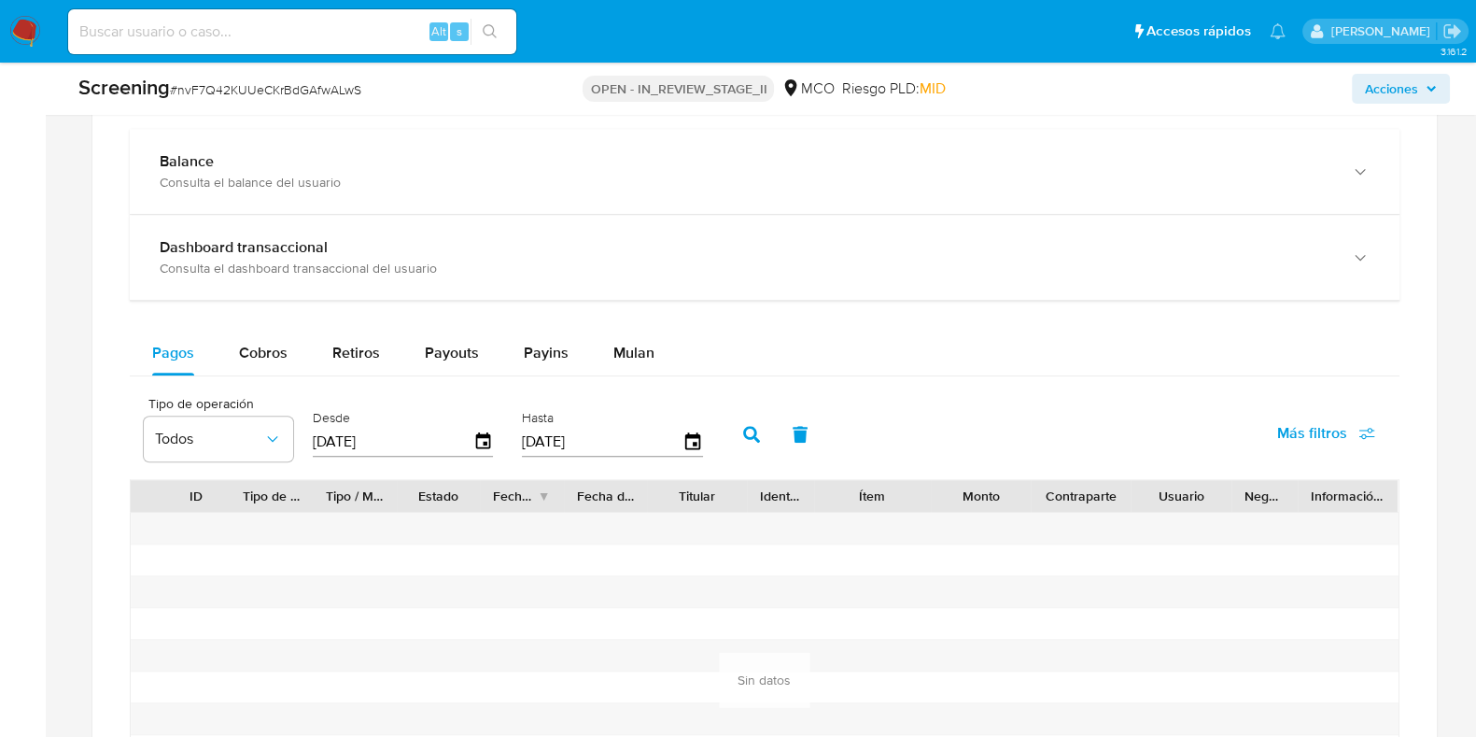
scroll to position [1535, 0]
click at [256, 343] on span "Cobros" at bounding box center [263, 350] width 49 height 21
click at [339, 340] on span "Retiros" at bounding box center [356, 350] width 48 height 21
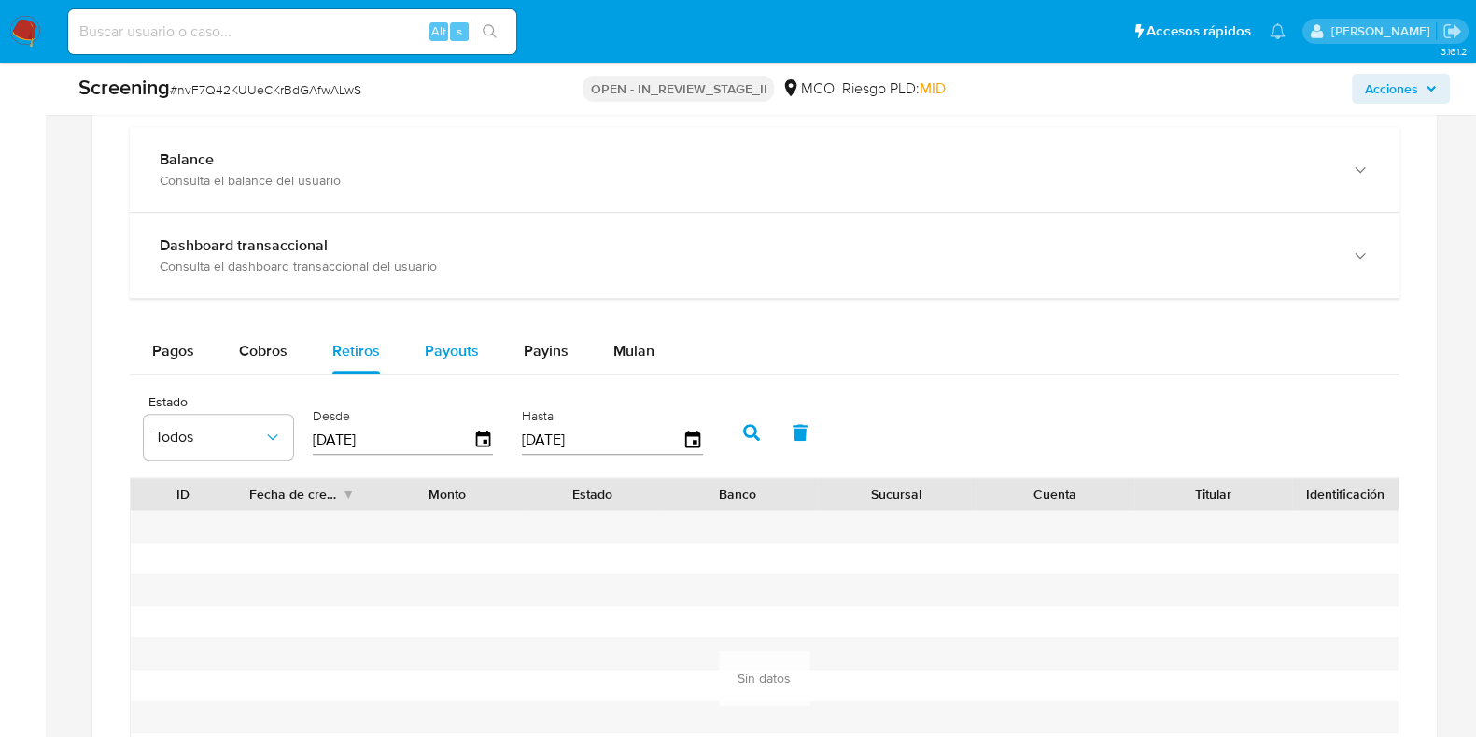
click at [444, 340] on span "Payouts" at bounding box center [452, 350] width 54 height 21
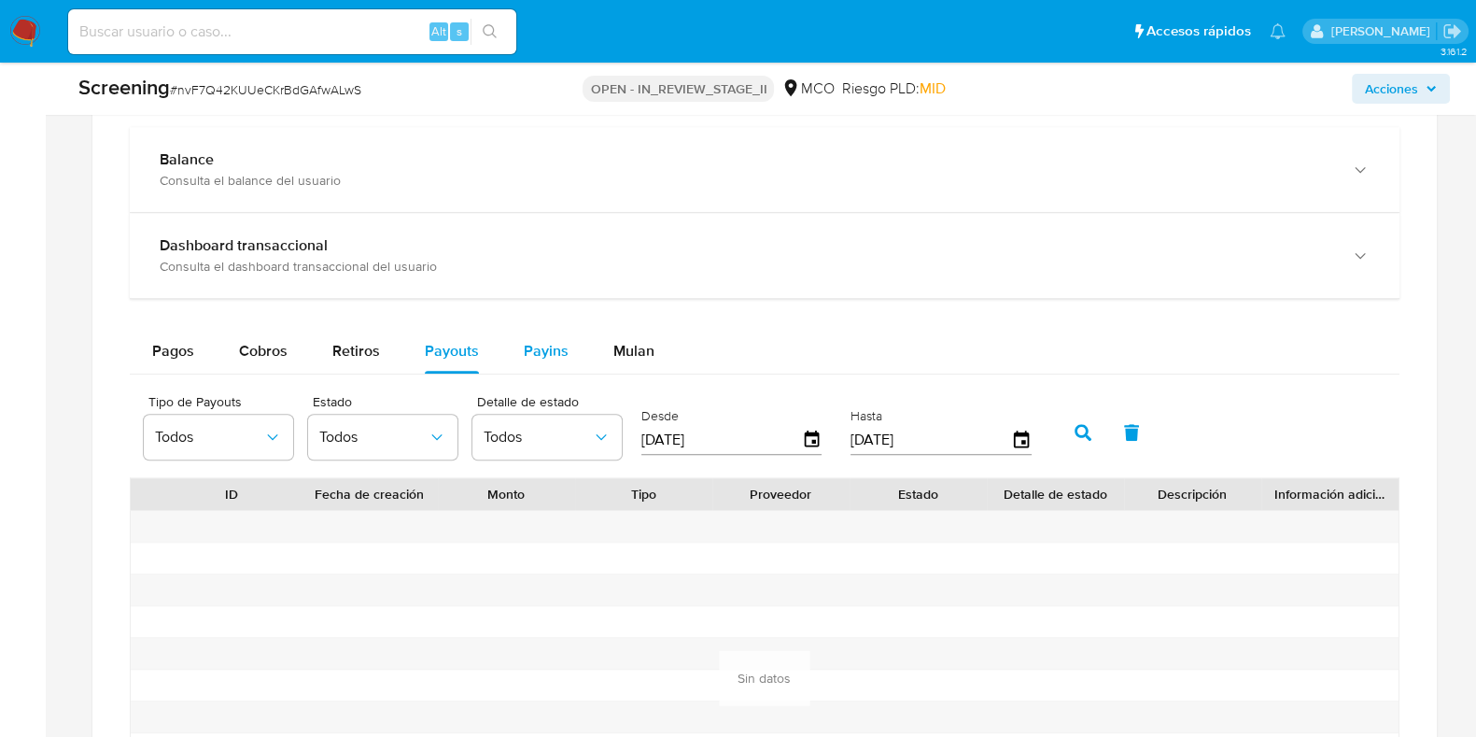
click at [524, 340] on span "Payins" at bounding box center [546, 350] width 45 height 21
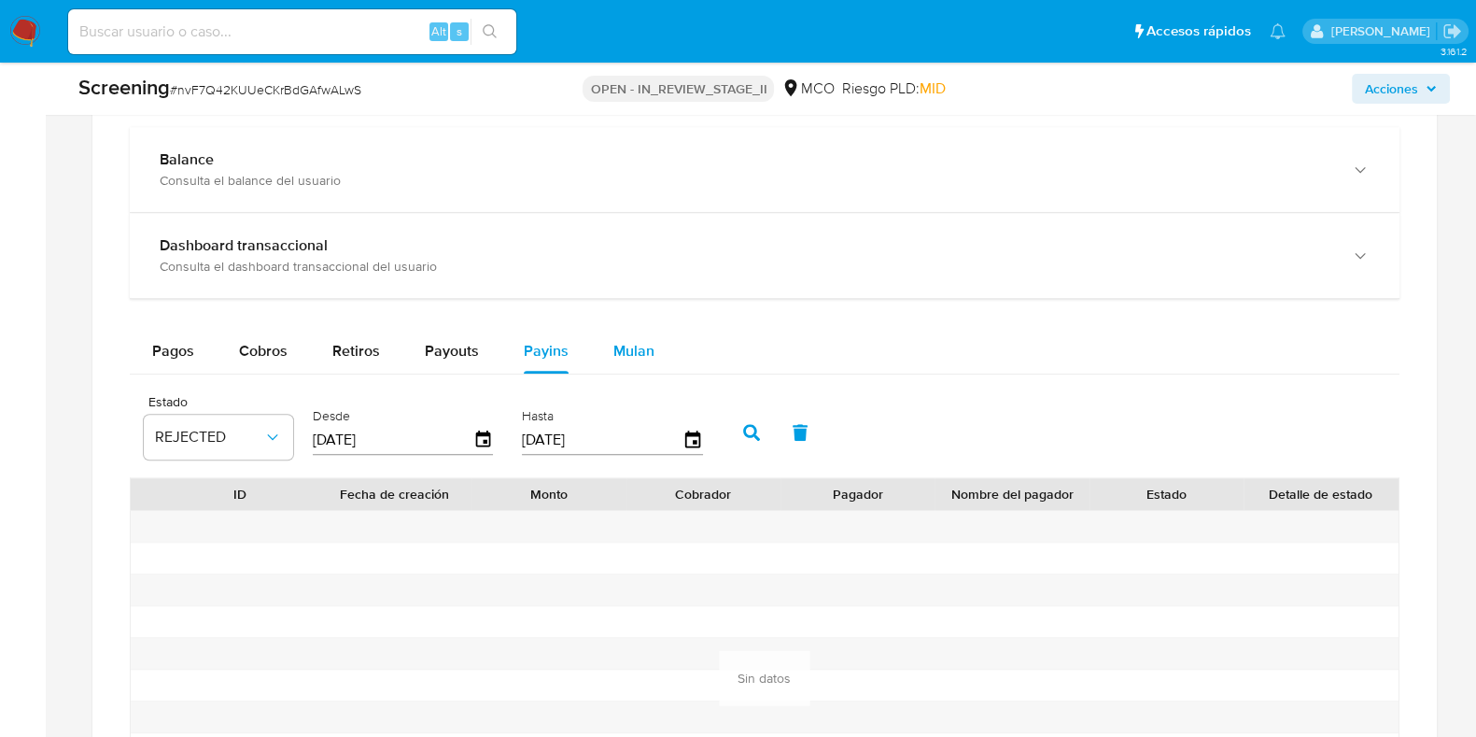
click at [630, 341] on span "Mulan" at bounding box center [633, 350] width 41 height 21
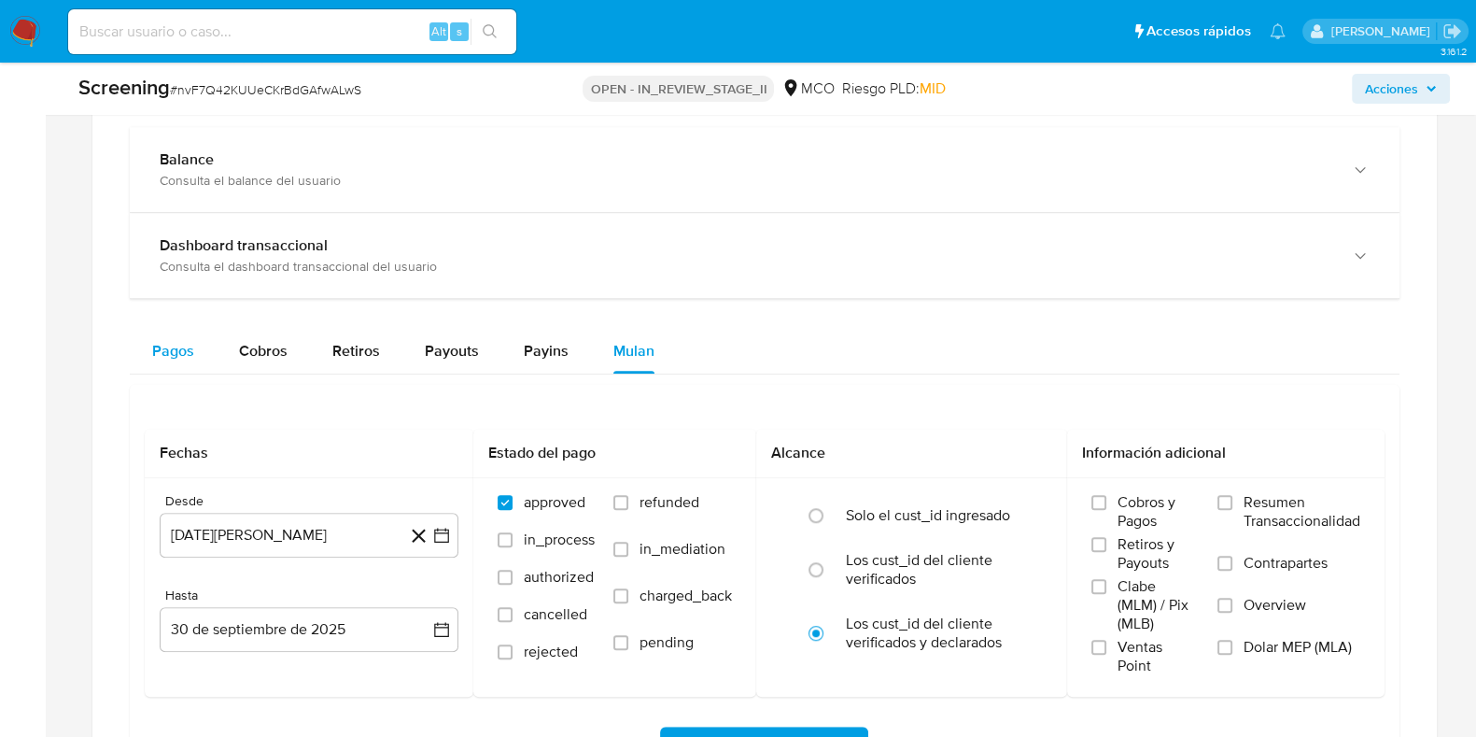
click at [171, 354] on span "Pagos" at bounding box center [173, 350] width 42 height 21
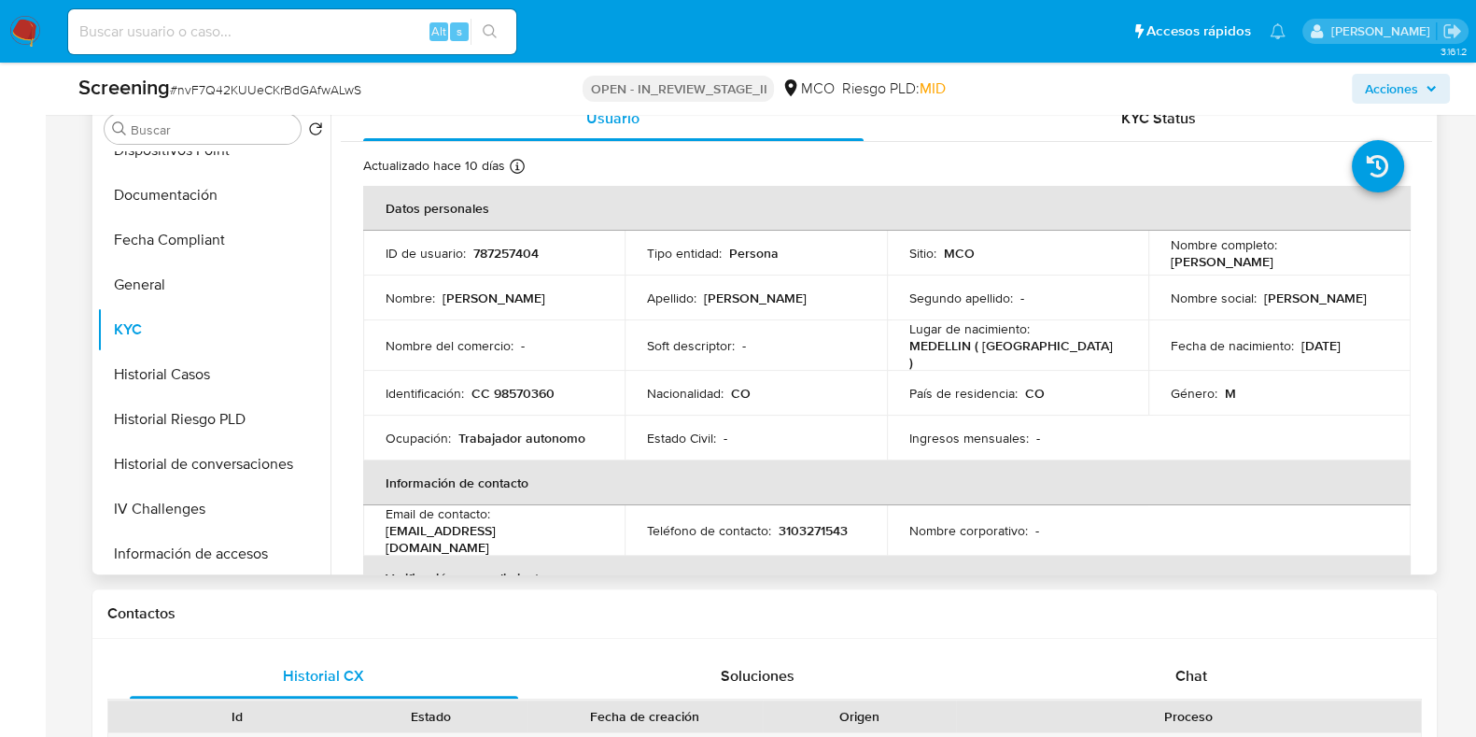
scroll to position [1, 0]
click at [508, 244] on p "787257404" at bounding box center [505, 252] width 65 height 17
copy p "787257404"
click at [532, 389] on p "CC 98570360" at bounding box center [512, 392] width 83 height 17
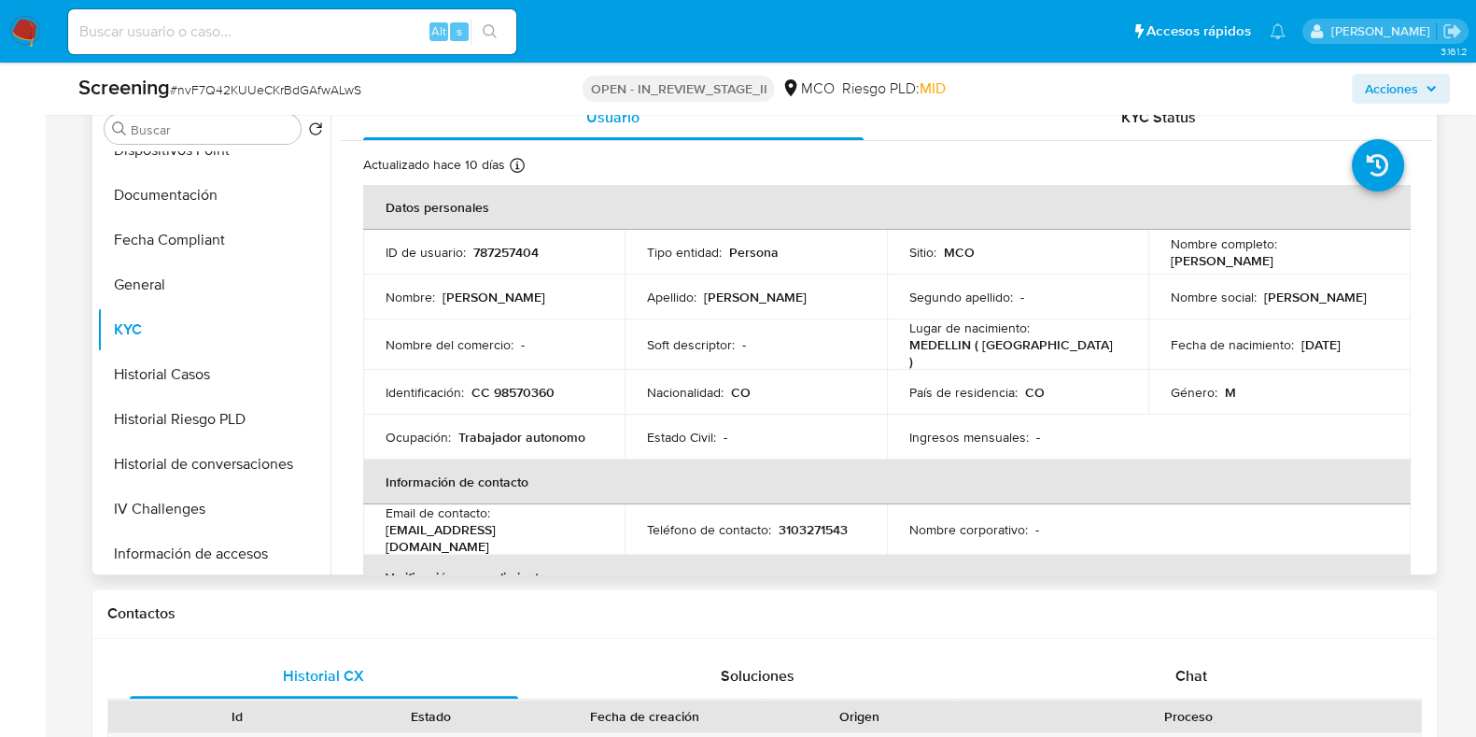
click at [532, 389] on p "CC 98570360" at bounding box center [512, 392] width 83 height 17
click at [537, 389] on p "CC 98570360" at bounding box center [512, 392] width 83 height 17
click at [532, 384] on p "CC 98570360" at bounding box center [512, 392] width 83 height 17
copy p "98570360"
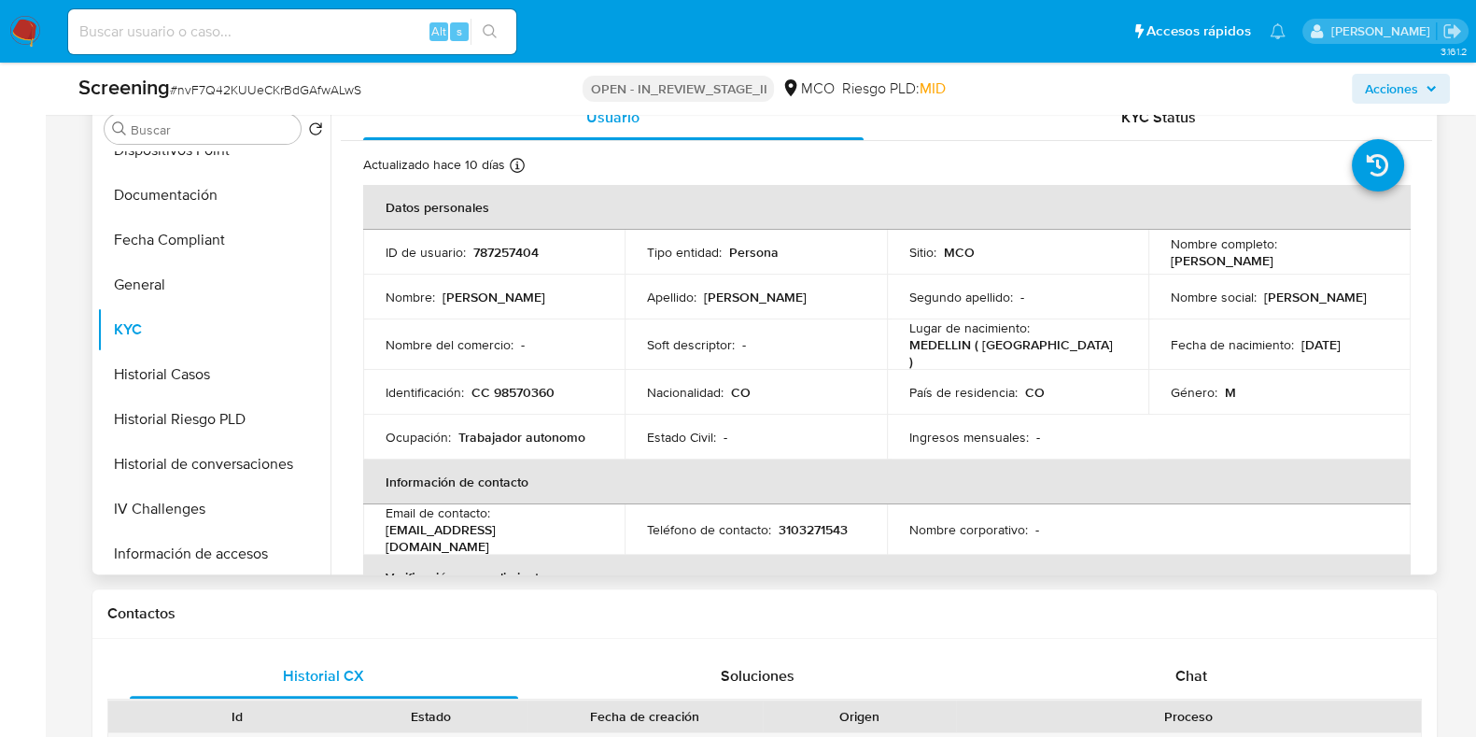
click at [1200, 254] on p "Diego Alexander Florez" at bounding box center [1222, 260] width 103 height 17
click at [1186, 254] on p "Diego Alexander Florez" at bounding box center [1222, 260] width 103 height 17
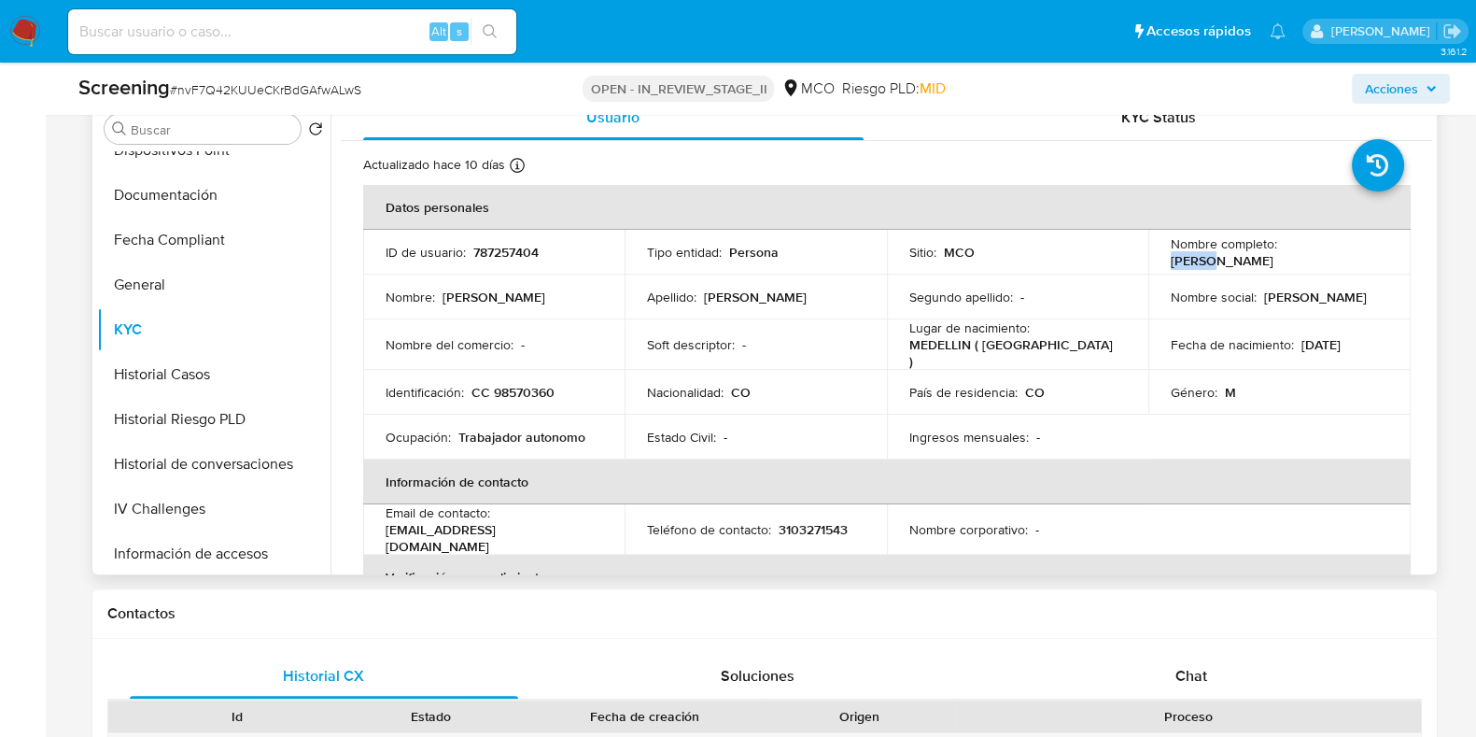
copy p "Diego"
click at [1251, 259] on p "Diego Alexander Florez" at bounding box center [1222, 260] width 103 height 17
copy p "Alexander"
click at [1273, 265] on p "Diego Alexander Florez" at bounding box center [1222, 260] width 103 height 17
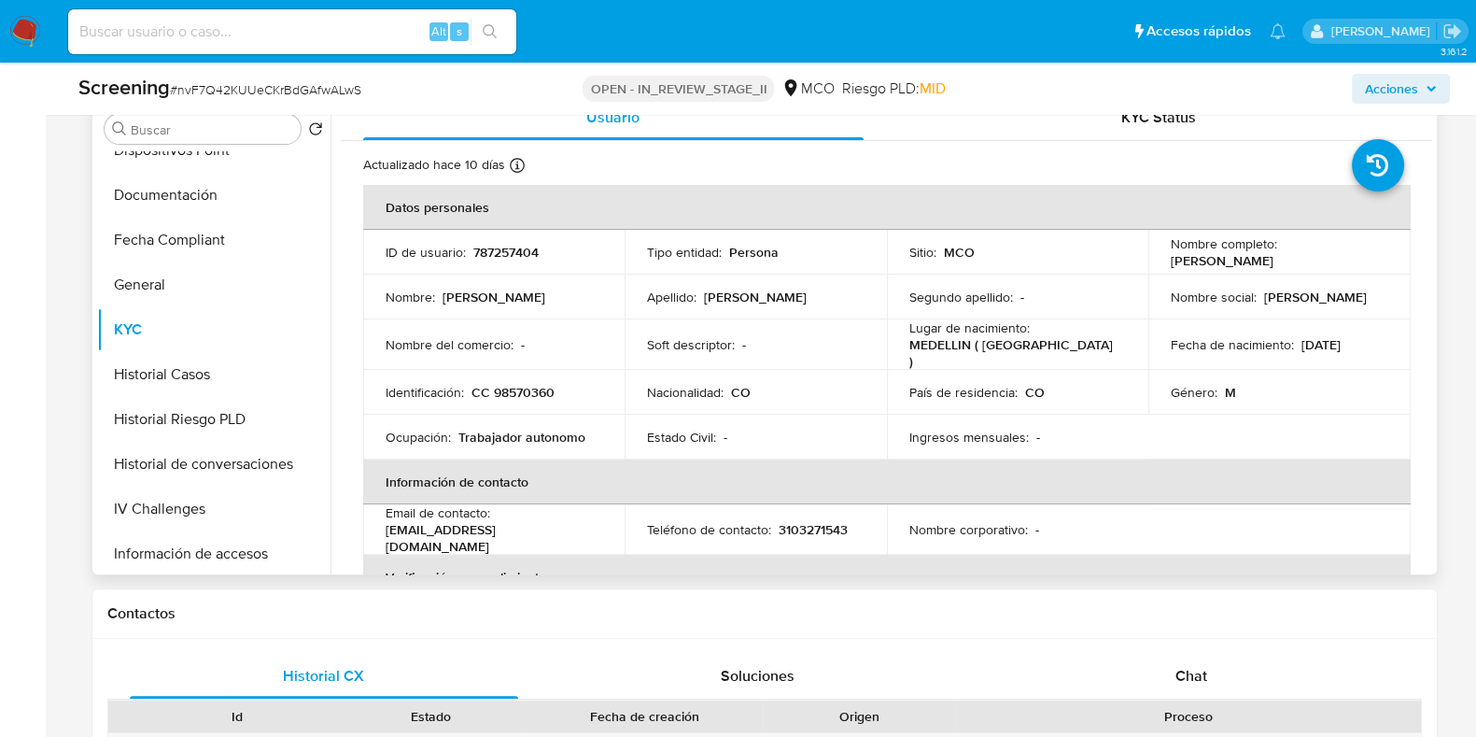
click at [1273, 265] on p "Diego Alexander Florez" at bounding box center [1222, 260] width 103 height 17
copy p "Florez"
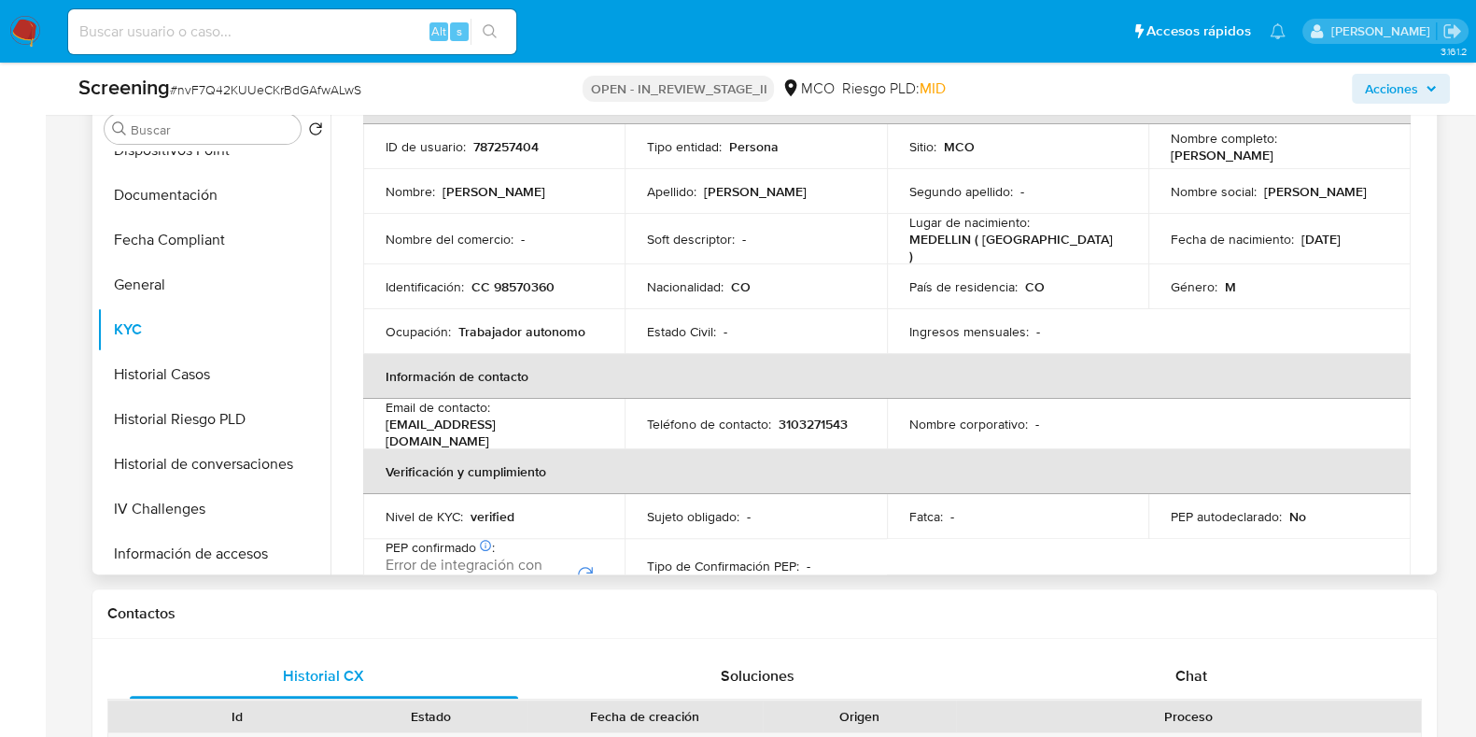
scroll to position [108, 0]
drag, startPoint x: 380, startPoint y: 418, endPoint x: 592, endPoint y: 417, distance: 211.9
click at [592, 417] on td "Email de contacto : florezalexander1975975@gmail.com" at bounding box center [494, 422] width 262 height 50
drag, startPoint x: 595, startPoint y: 417, endPoint x: 373, endPoint y: 422, distance: 221.3
click at [373, 422] on td "Email de contacto : florezalexander1975975@gmail.com" at bounding box center [494, 422] width 262 height 50
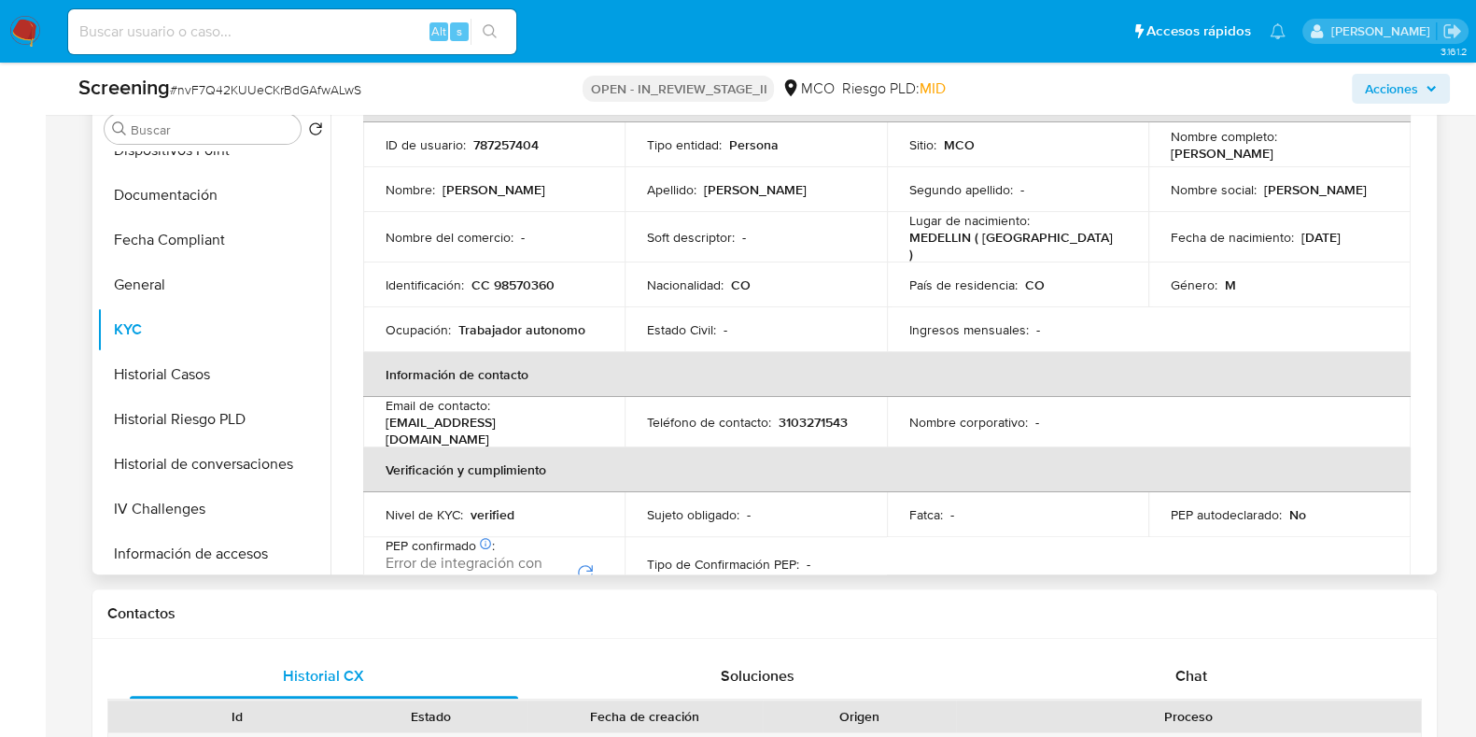
copy p "florezalexander1975975@gmail.com"
click at [825, 414] on p "3103271543" at bounding box center [813, 422] width 69 height 17
copy p "3103271543"
drag, startPoint x: 1170, startPoint y: 154, endPoint x: 1303, endPoint y: 146, distance: 133.8
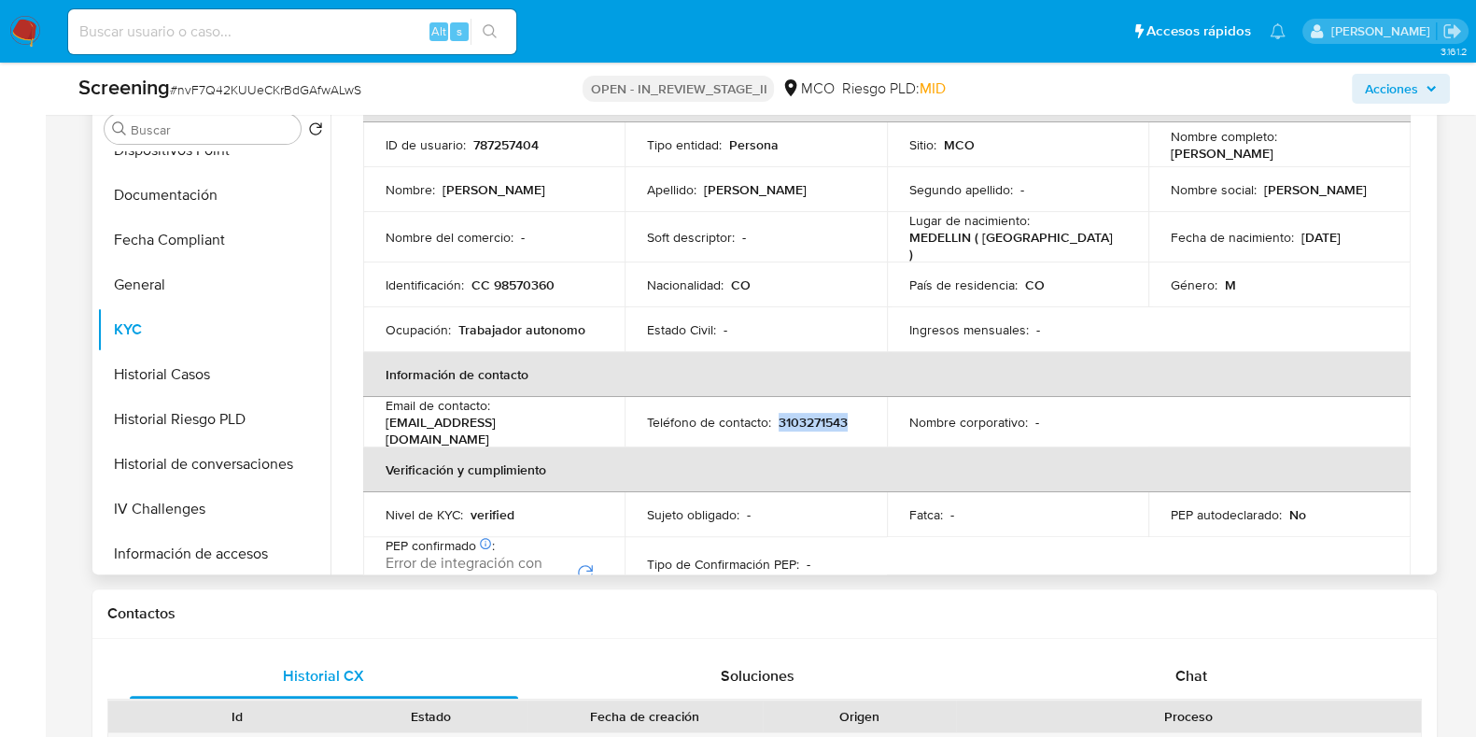
click at [1303, 146] on div "Nombre completo : Diego Alexander Florez" at bounding box center [1280, 145] width 218 height 34
copy p "Diego Alexander Florez"
click at [535, 287] on td "Identificación : CC 98570360" at bounding box center [494, 284] width 262 height 45
click at [524, 276] on p "CC 98570360" at bounding box center [512, 284] width 83 height 17
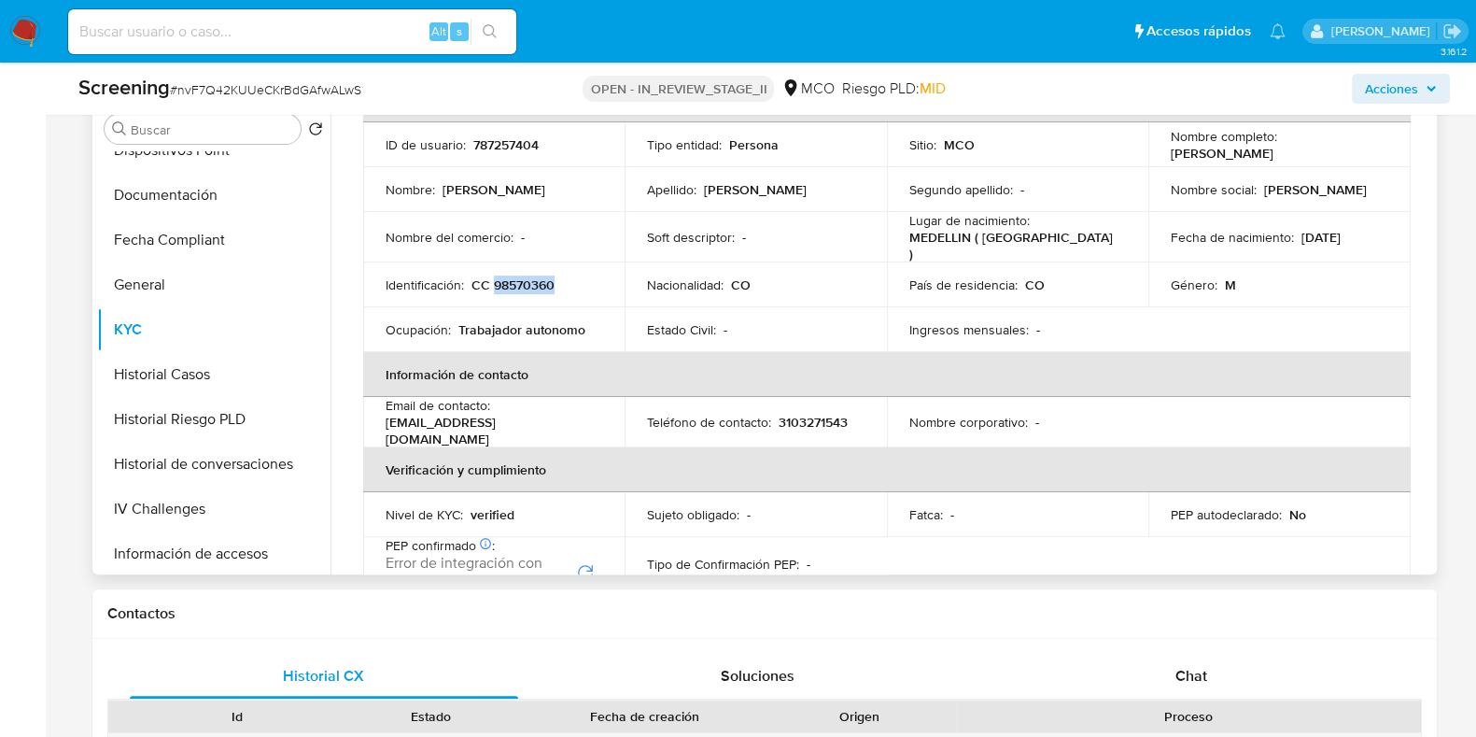
click at [524, 276] on p "CC 98570360" at bounding box center [512, 284] width 83 height 17
copy p "98570360"
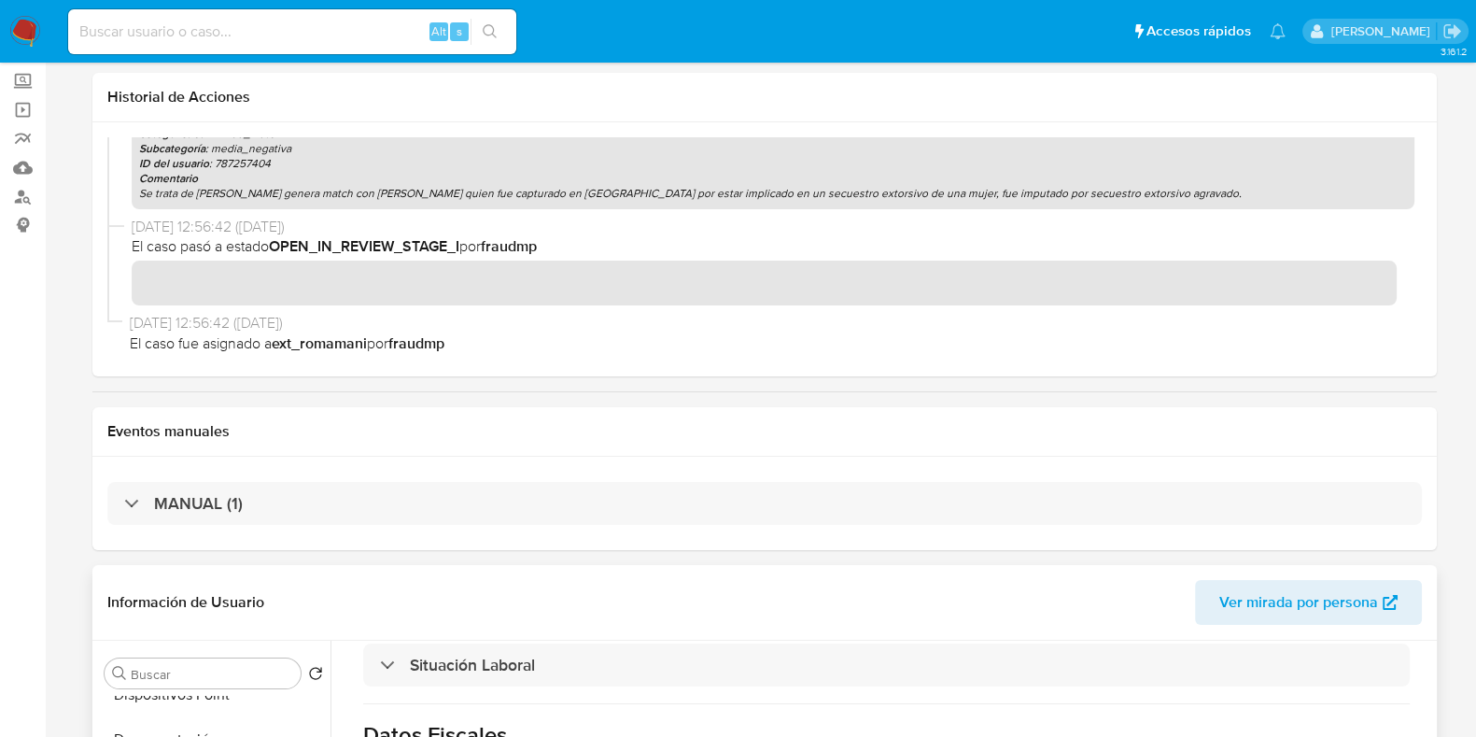
scroll to position [0, 0]
